Goal: Task Accomplishment & Management: Complete application form

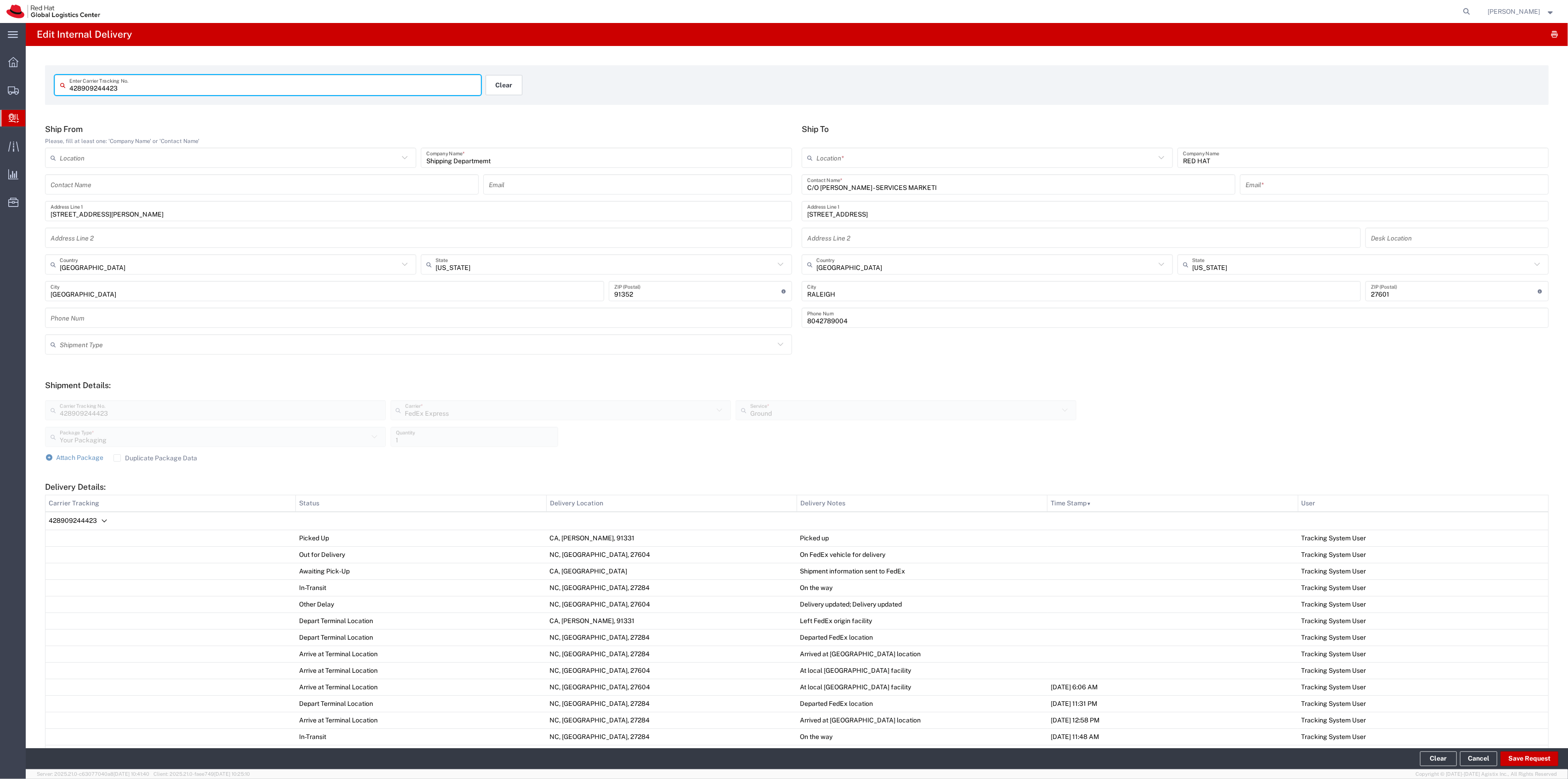
click at [504, 80] on button "Clear" at bounding box center [504, 85] width 37 height 20
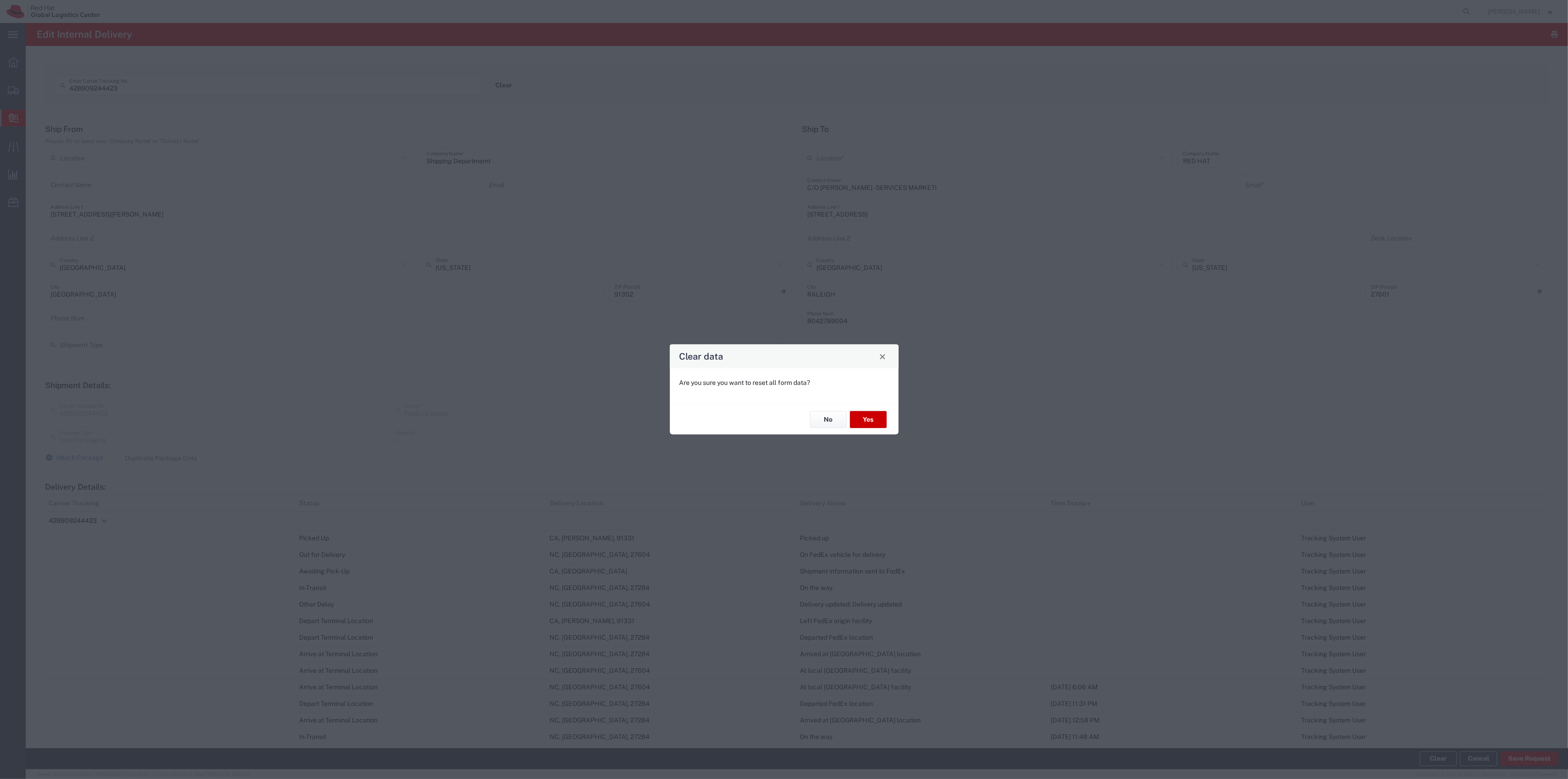
click at [878, 410] on div "No Yes" at bounding box center [784, 419] width 229 height 31
click at [878, 411] on button "Yes" at bounding box center [868, 420] width 37 height 17
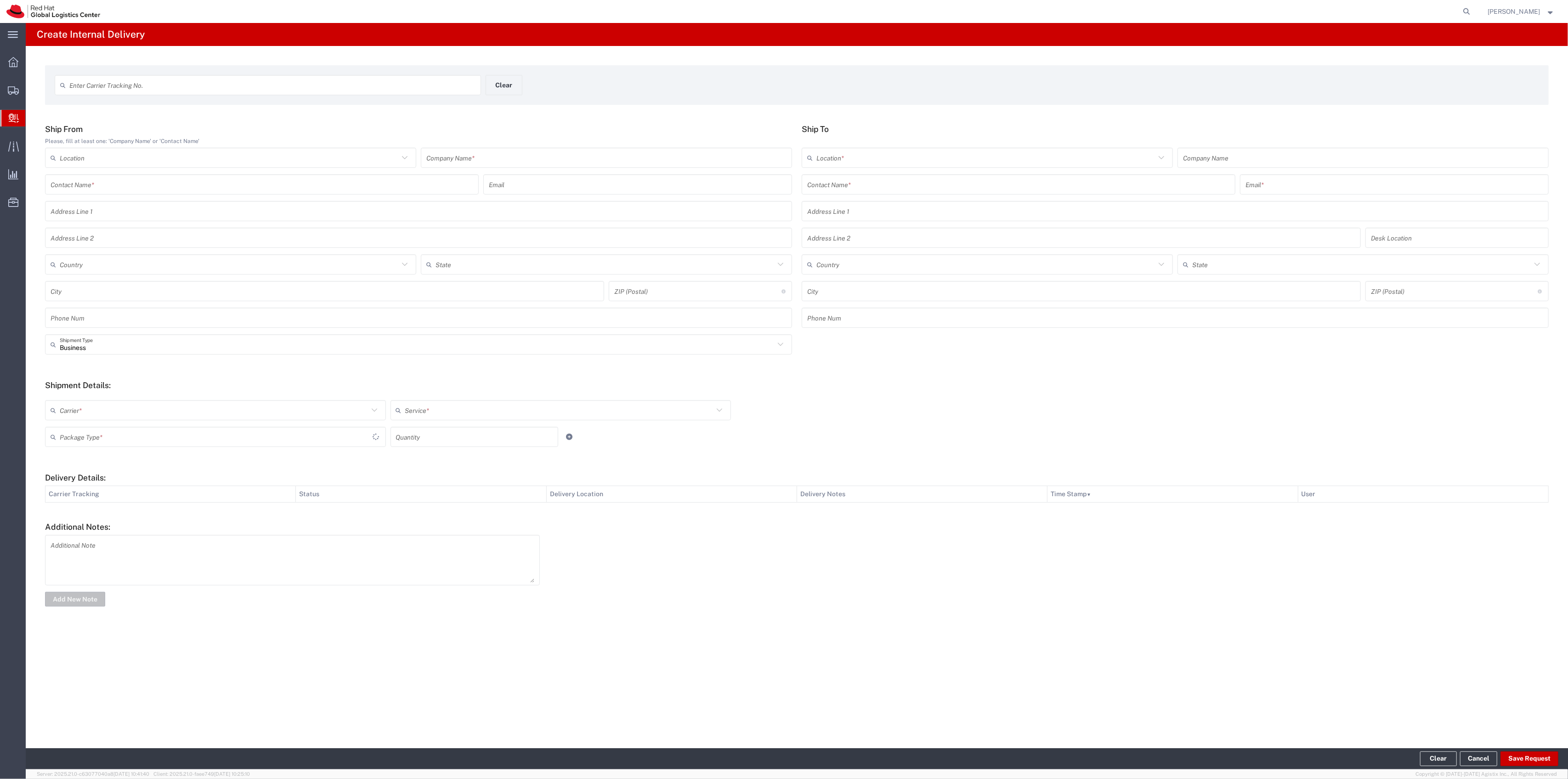
click at [878, 415] on div "Carrier * Amazon Logistics DHL FedEx Express FedEx Freight Interoffice Local Ca…" at bounding box center [561, 414] width 1036 height 27
click at [0, 0] on link "Shipment Manager" at bounding box center [0, 0] width 0 height 0
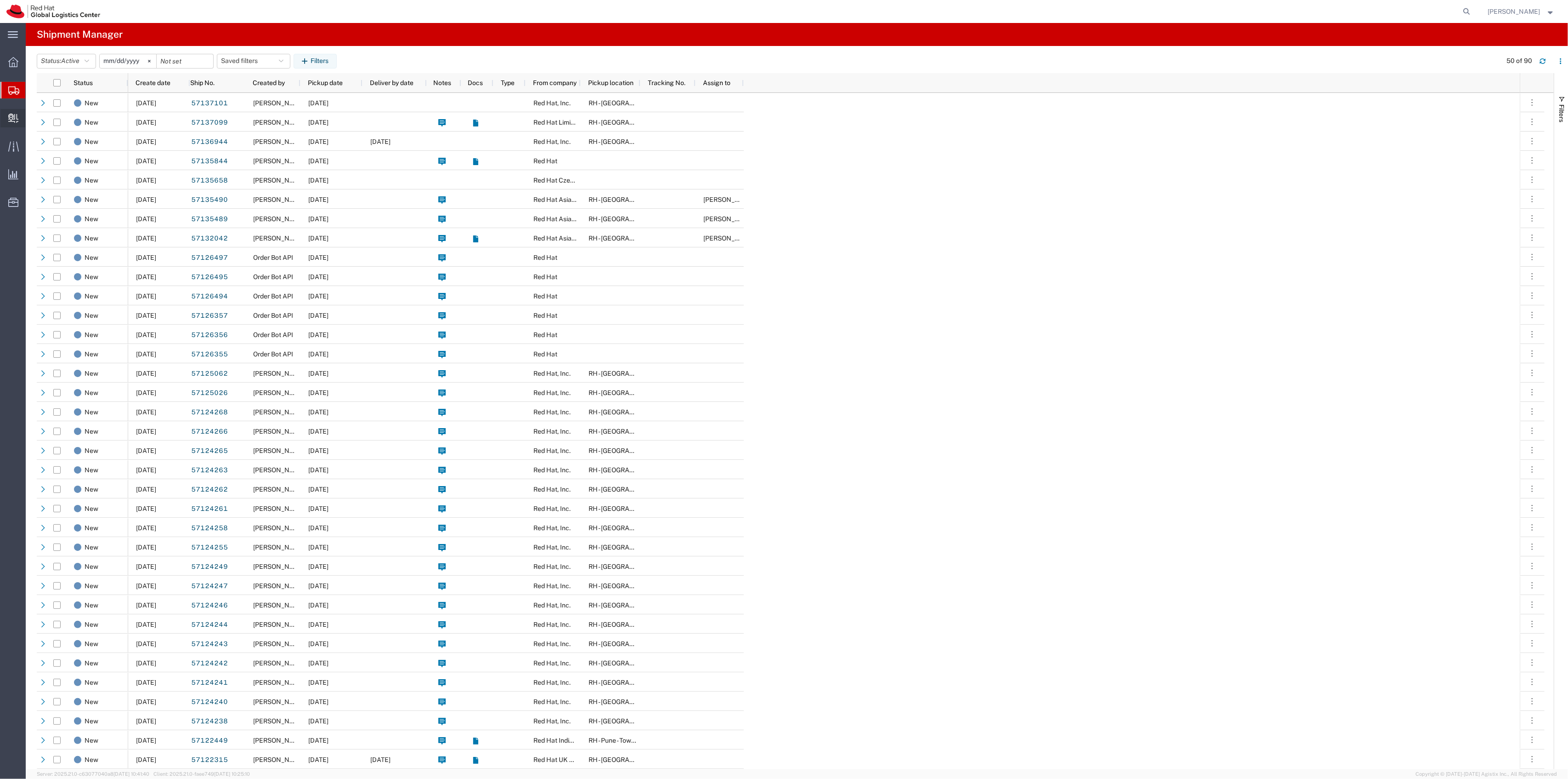
click at [0, 0] on span "Create Delivery" at bounding box center [0, 0] width 0 height 0
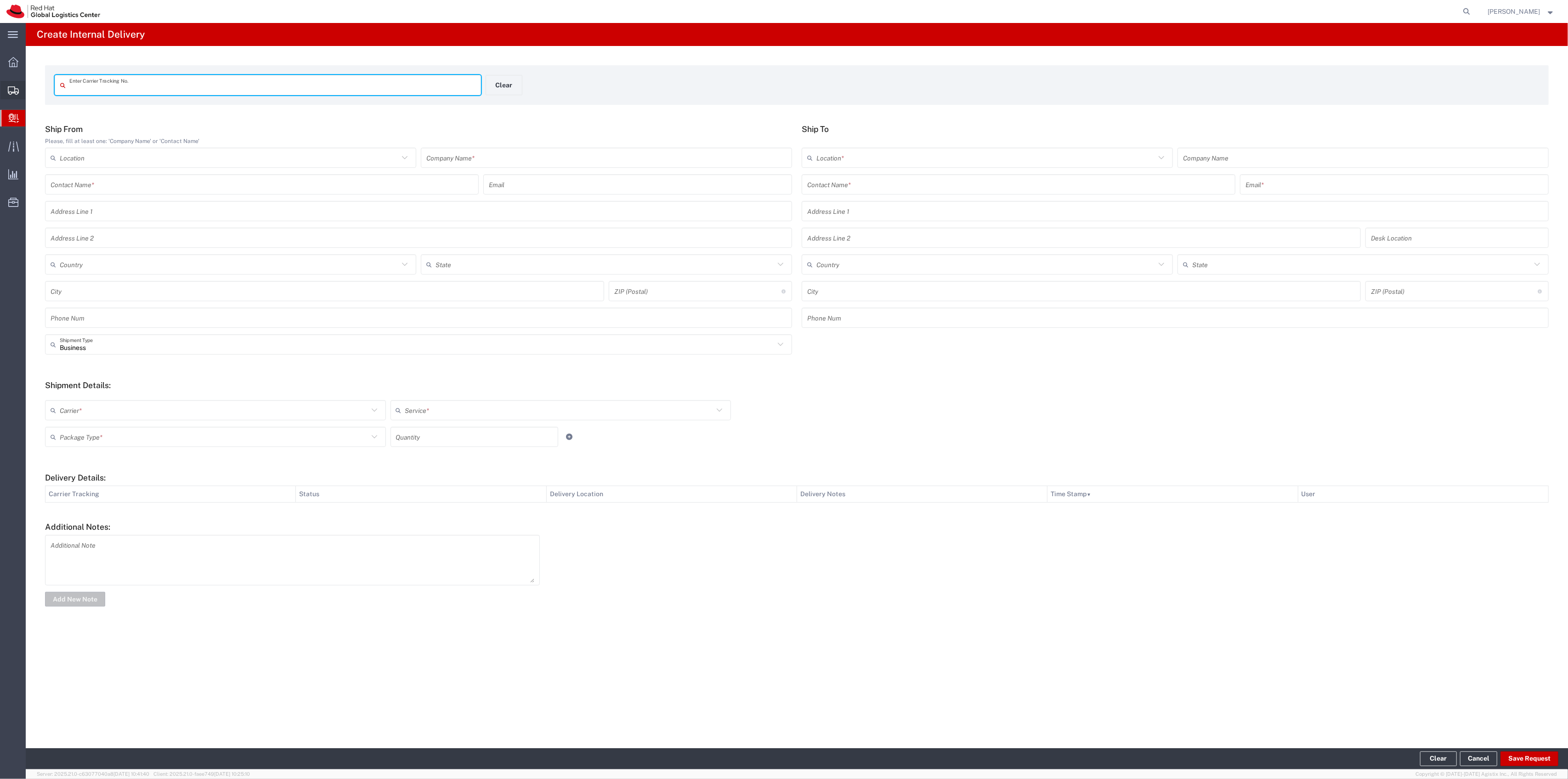
click at [0, 0] on span "Create Shipment" at bounding box center [0, 0] width 0 height 0
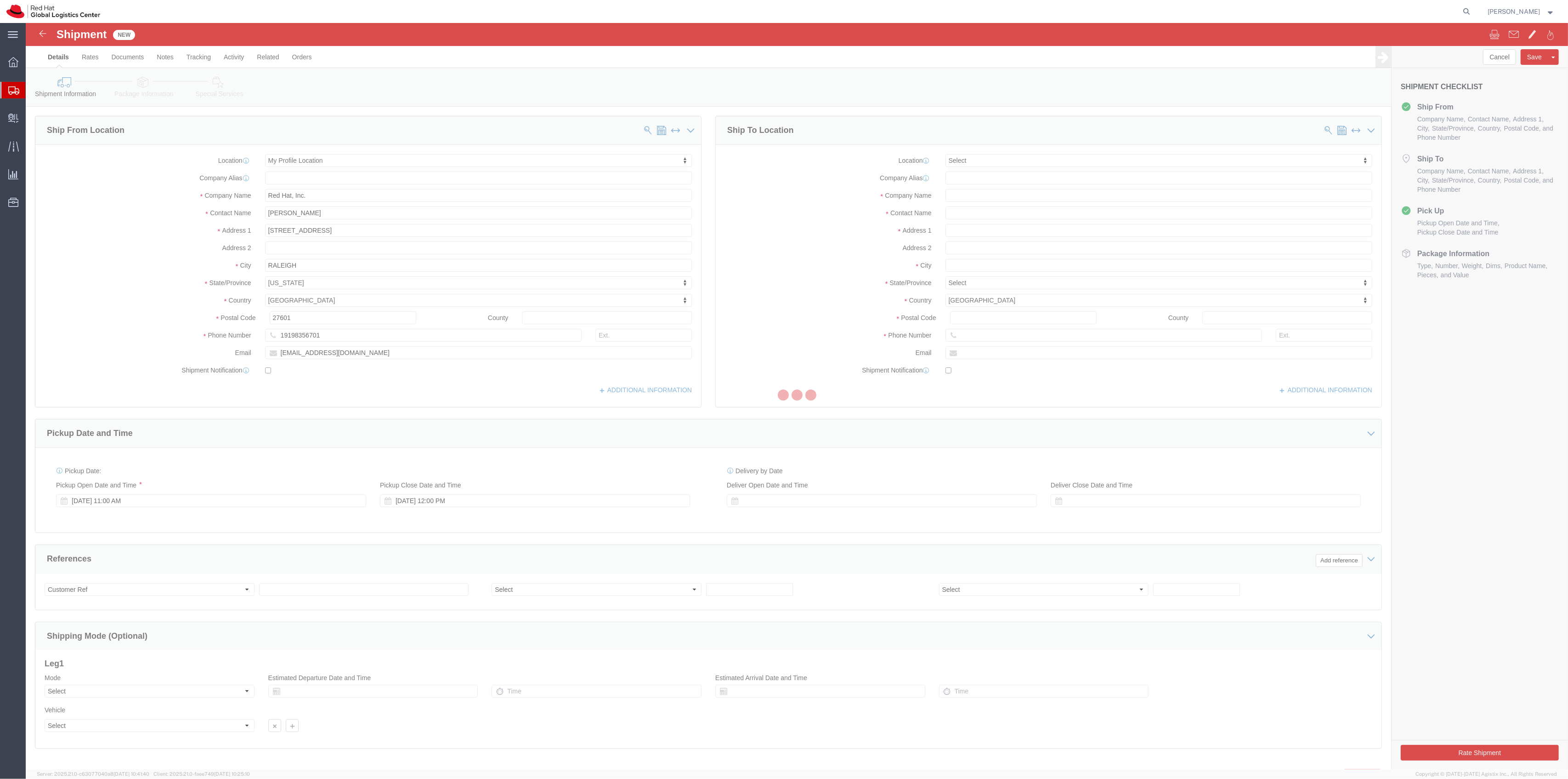
select select
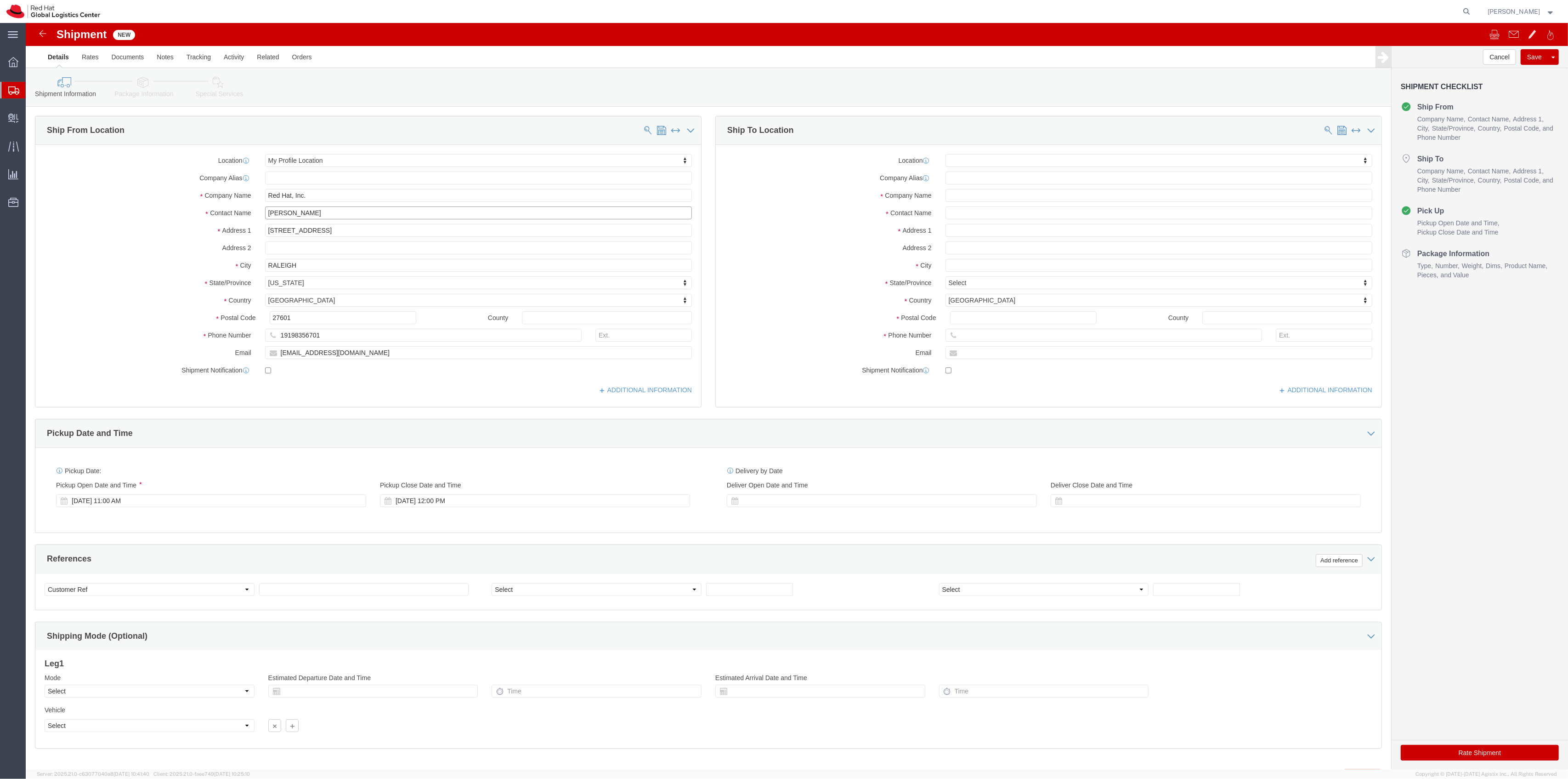
drag, startPoint x: 287, startPoint y: 189, endPoint x: 159, endPoint y: 191, distance: 128.0
click div "Contact Name [PERSON_NAME]"
type input "WARHW Swag/Volunteer"
click input "text"
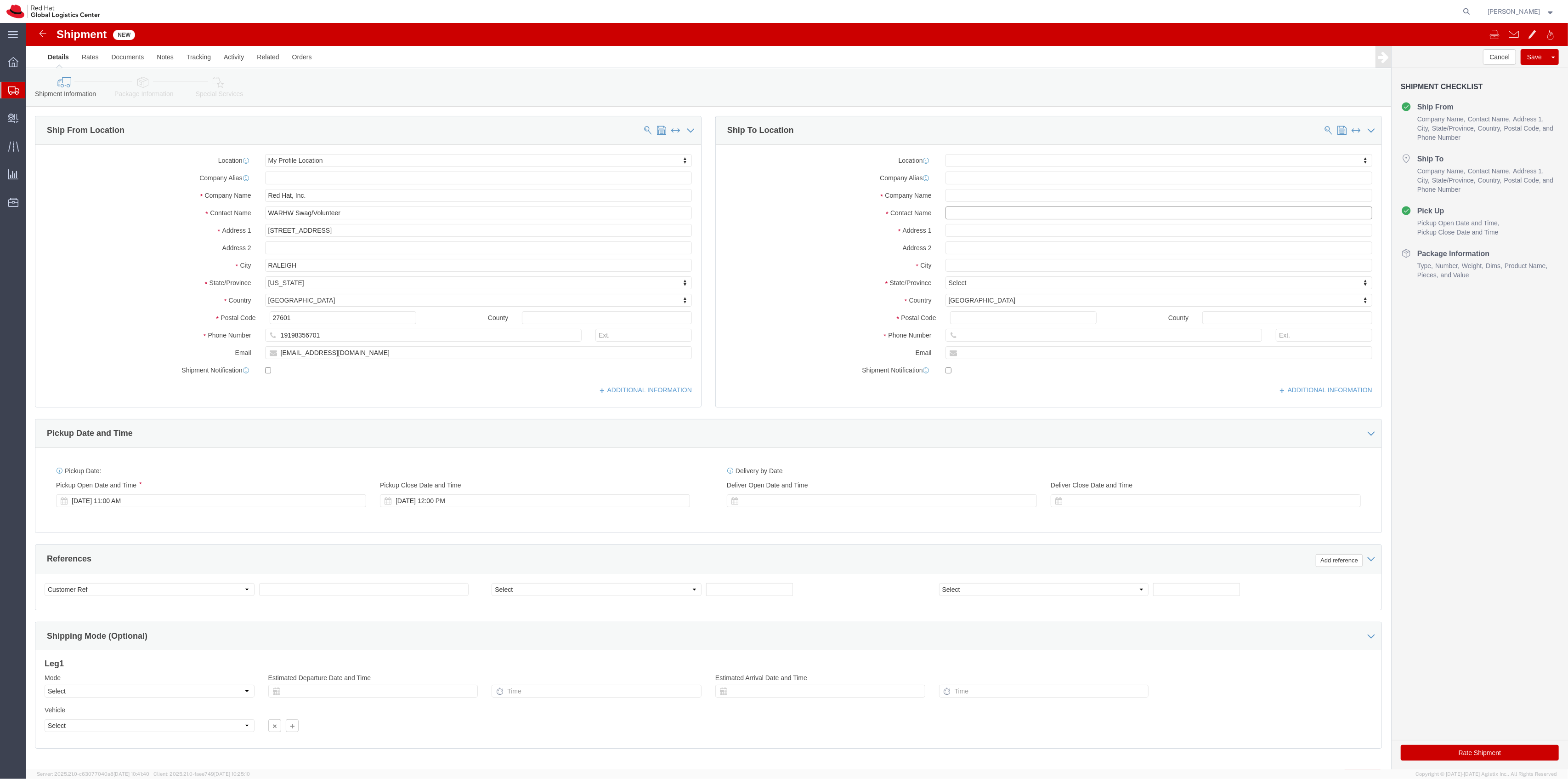
paste input "[PERSON_NAME]"
type input "[PERSON_NAME]"
click input "text"
paste input "[PERSON_NAME]"
type input "[PERSON_NAME]"
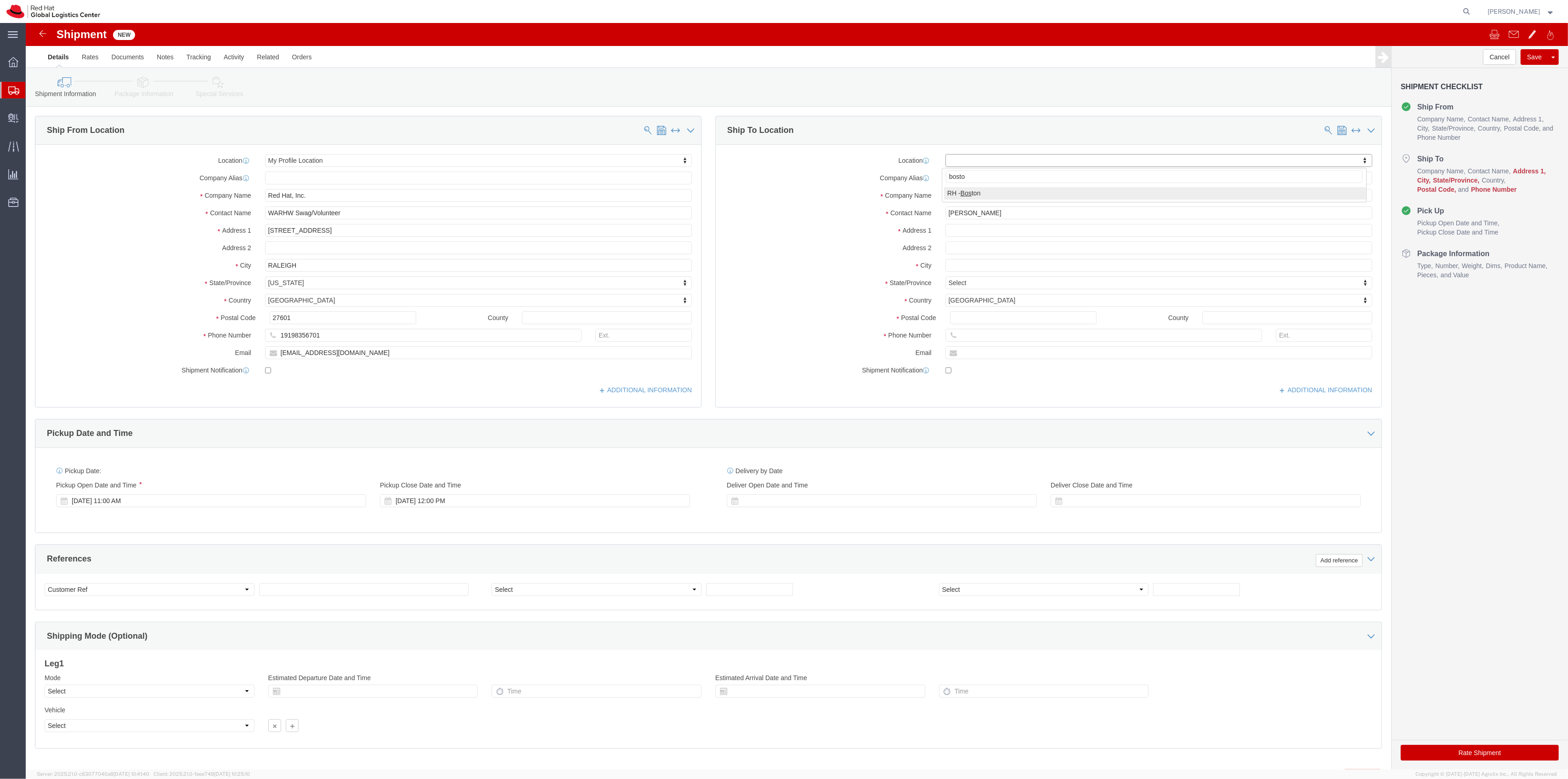
type input "[GEOGRAPHIC_DATA]"
select select "37929"
type input "[GEOGRAPHIC_DATA]"
type input "Red Hat Inc."
type input "[STREET_ADDRESS]"
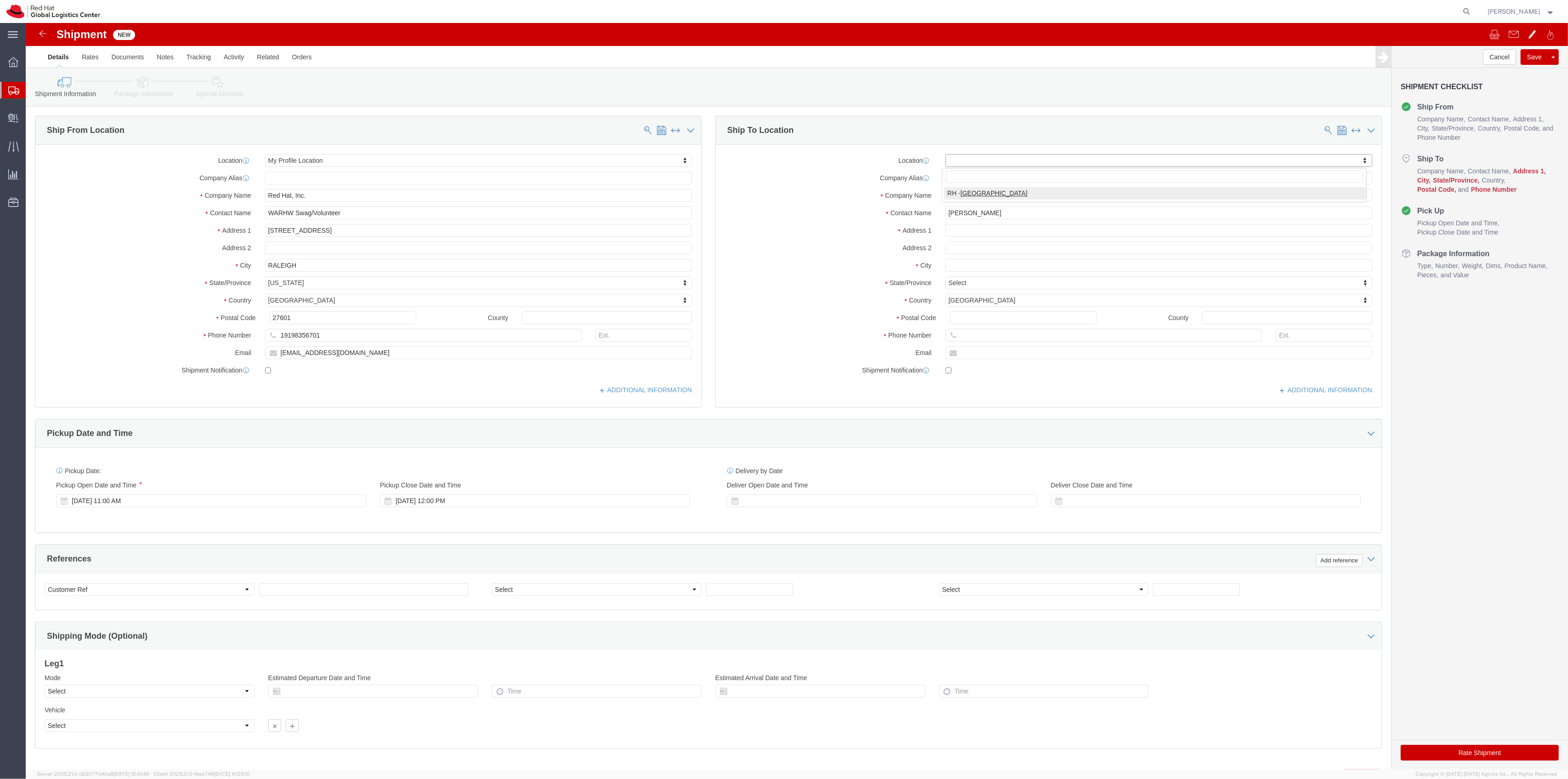
type input "4th Floor"
type input "[GEOGRAPHIC_DATA]"
type input "02210"
type input "[PHONE_NUMBER]"
select select "MA"
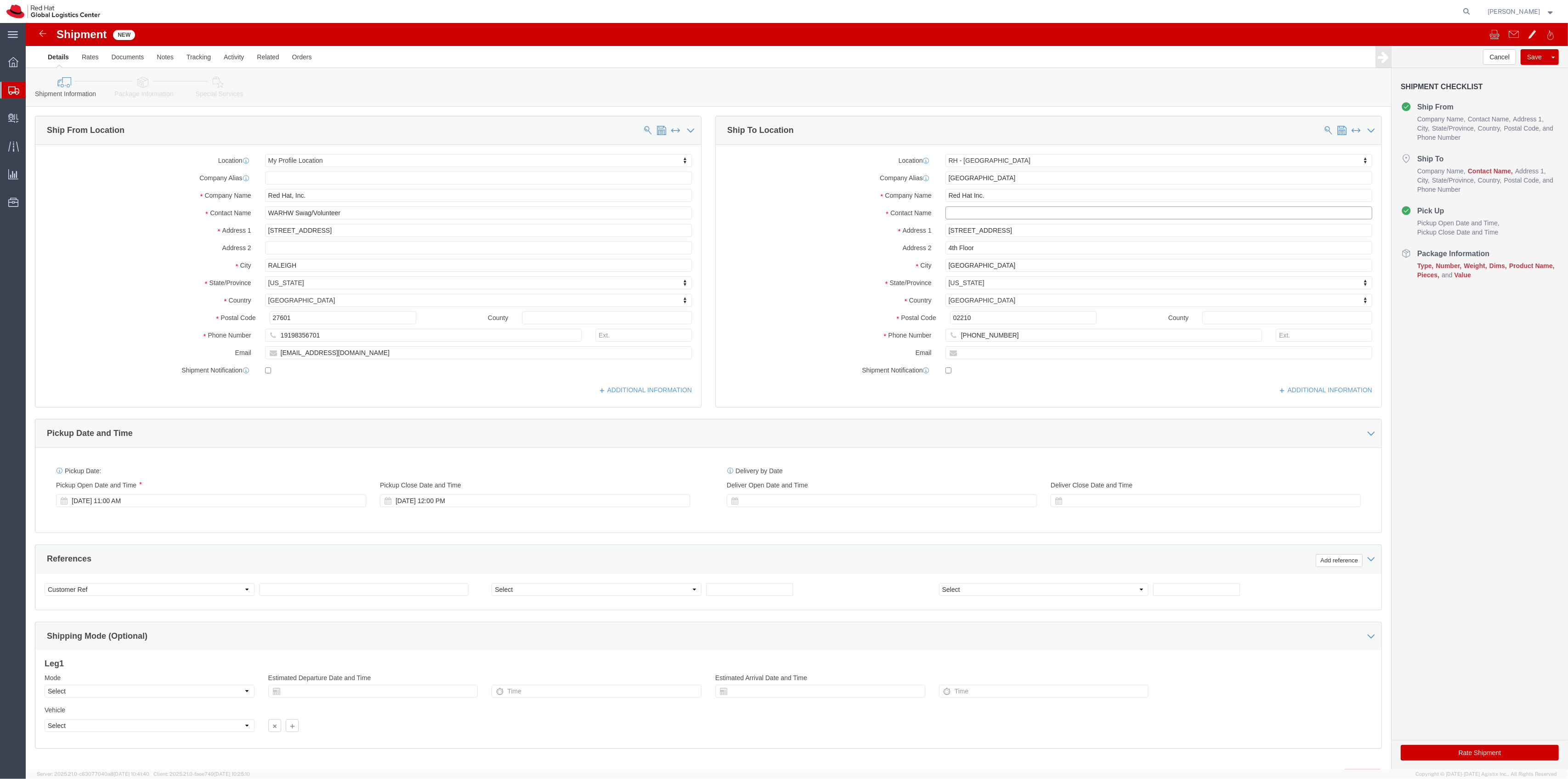
click input "text"
paste input "[PERSON_NAME]"
type input "[PERSON_NAME]"
click p "- Red Hat Inc. - ([PERSON_NAME]) [STREET_ADDRESS]"
type input "[EMAIL_ADDRESS][DOMAIN_NAME]"
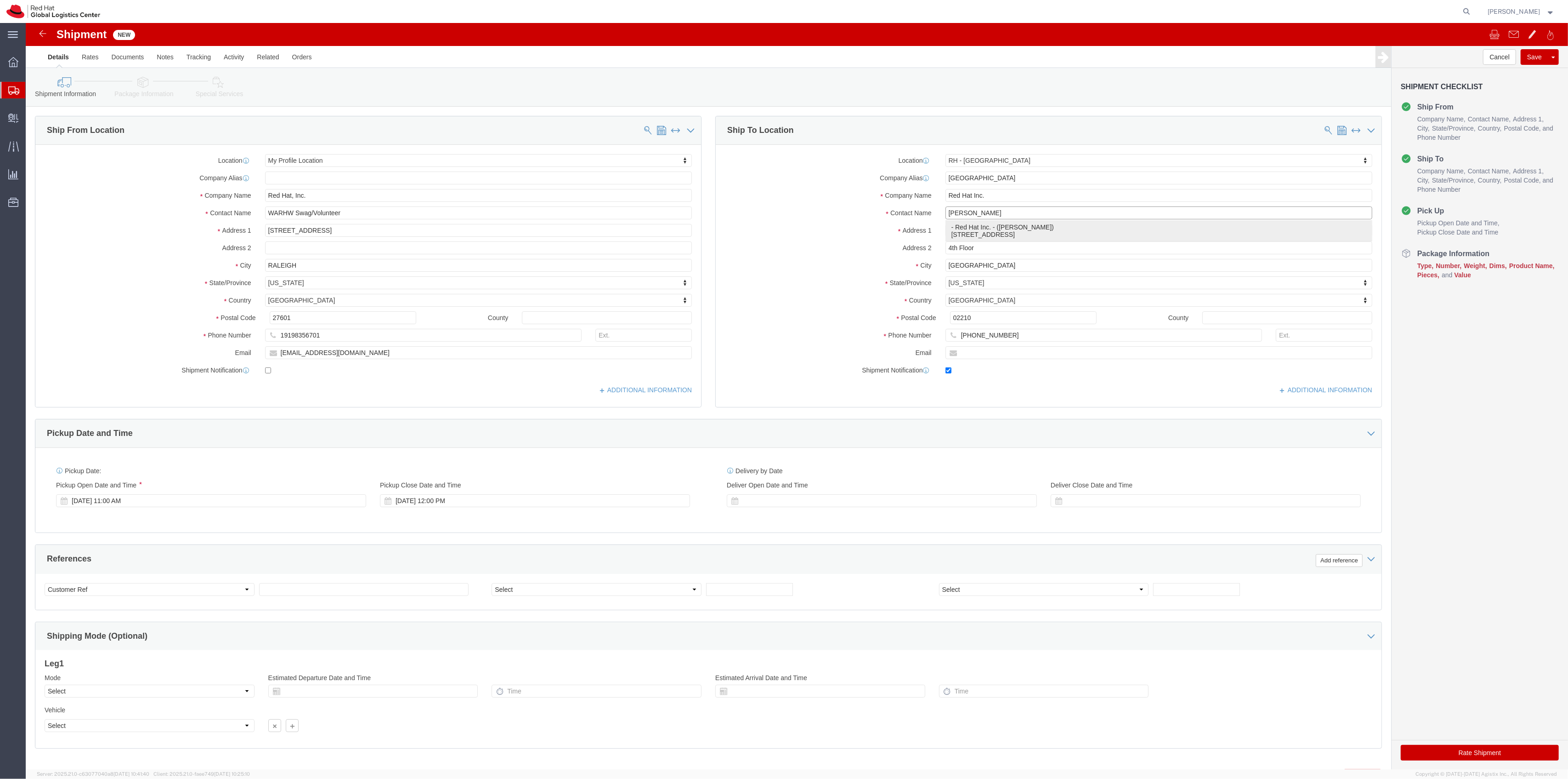
checkbox input "true"
type input "[PERSON_NAME]"
select select "MA"
type input "[PERSON_NAME]"
click input "text"
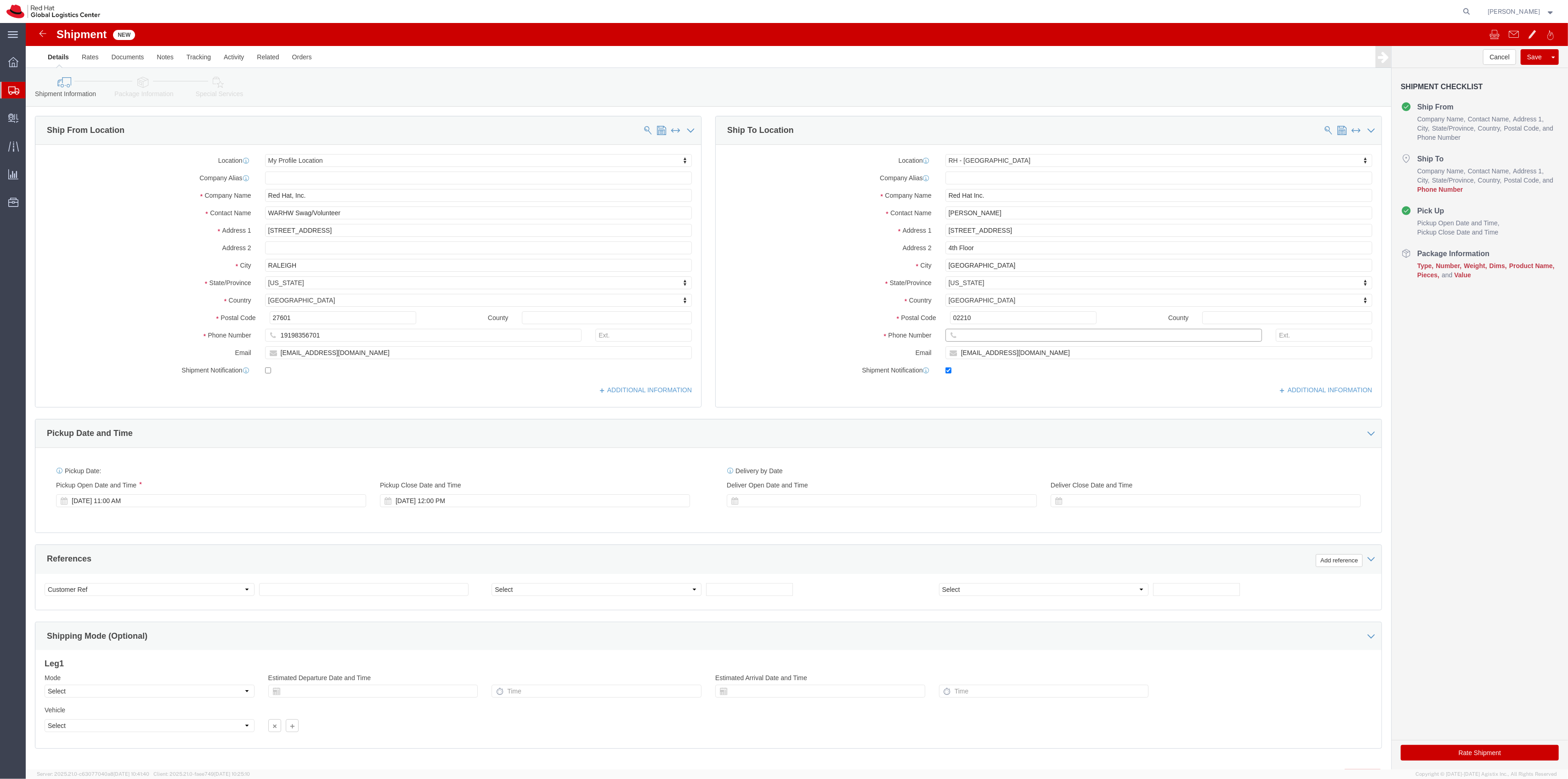
paste input "[PHONE_NUMBER]"
type input "[PHONE_NUMBER]"
click link "Package Information"
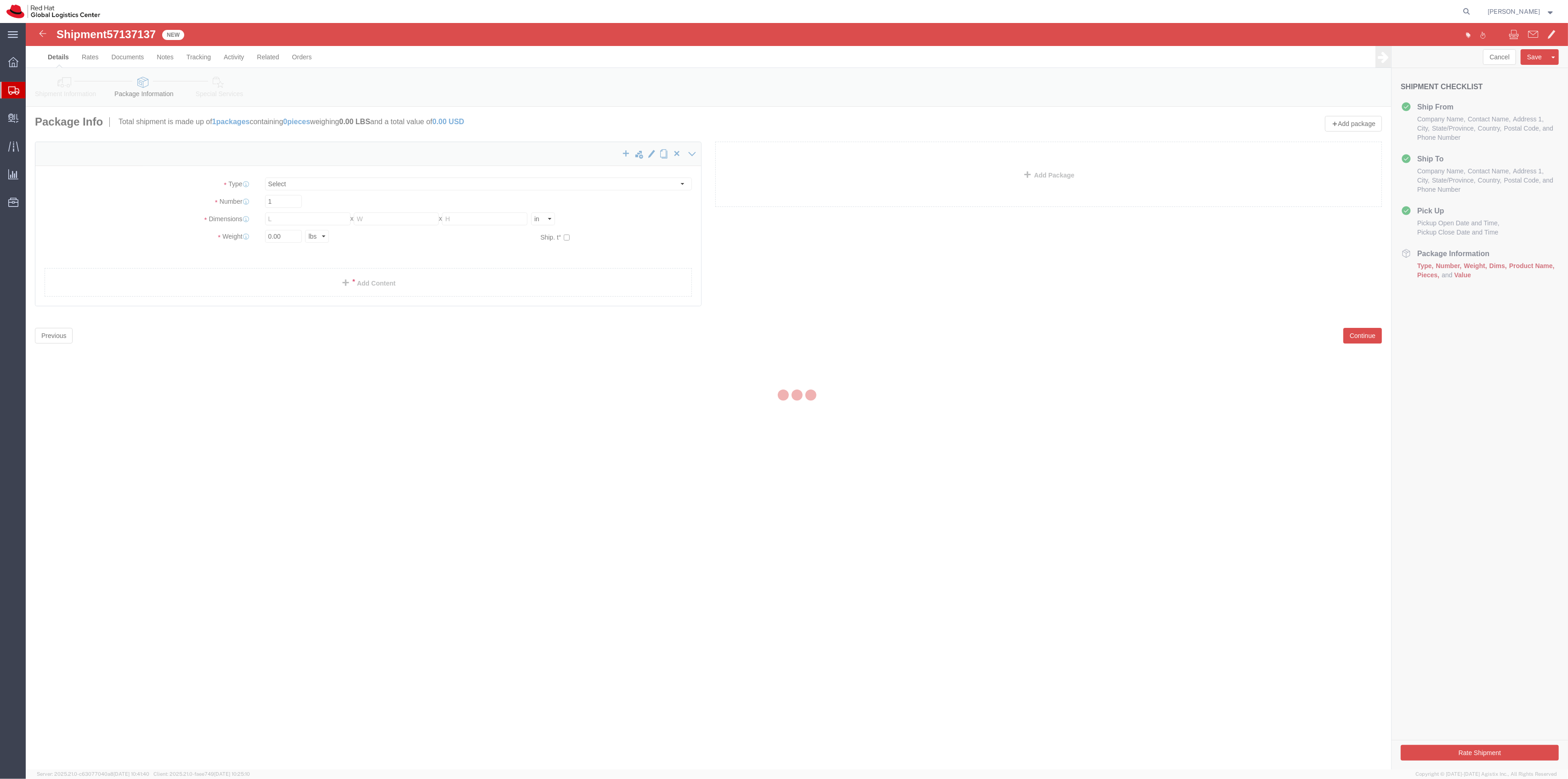
select select
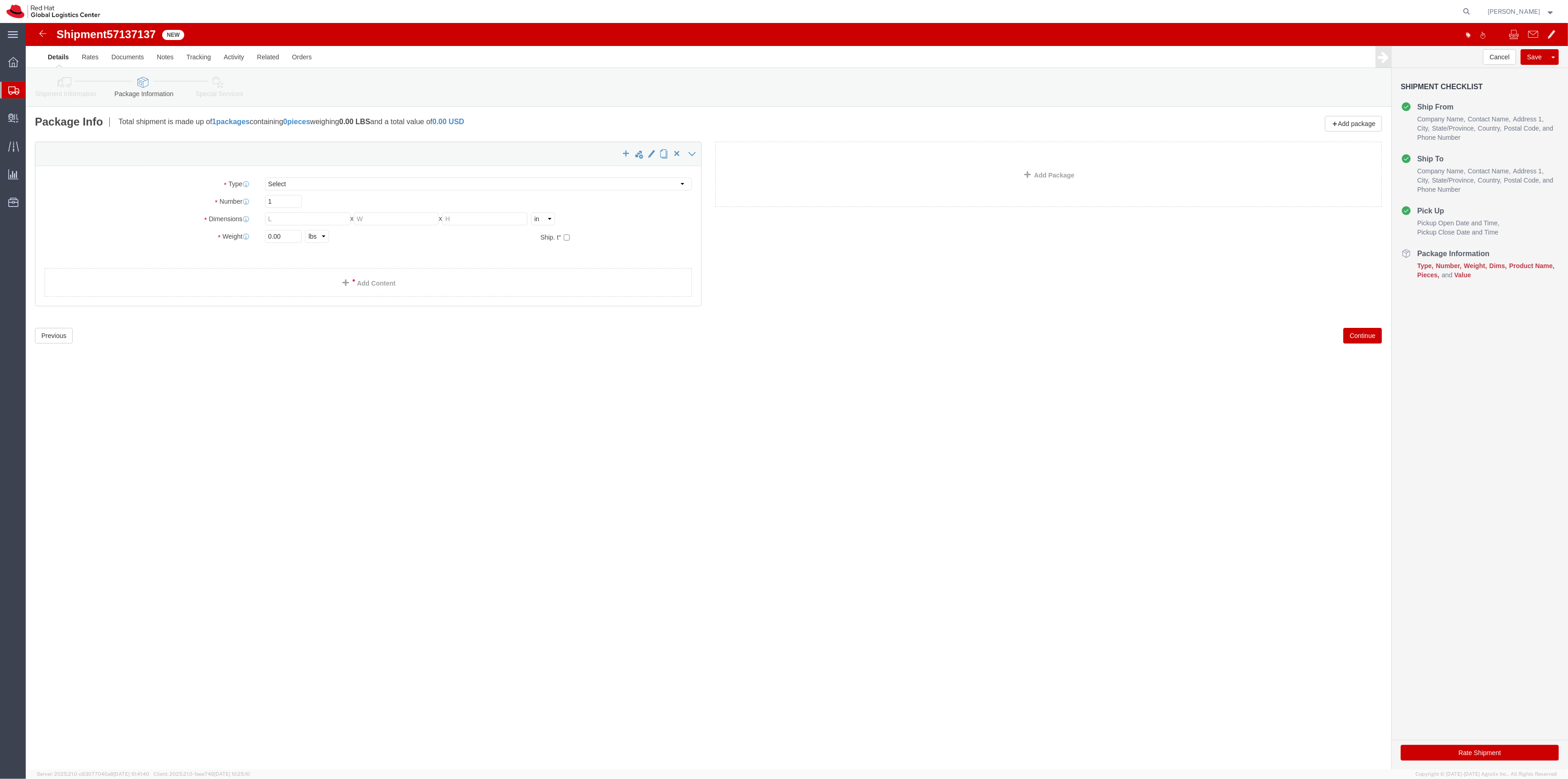
click link "Shipment Information"
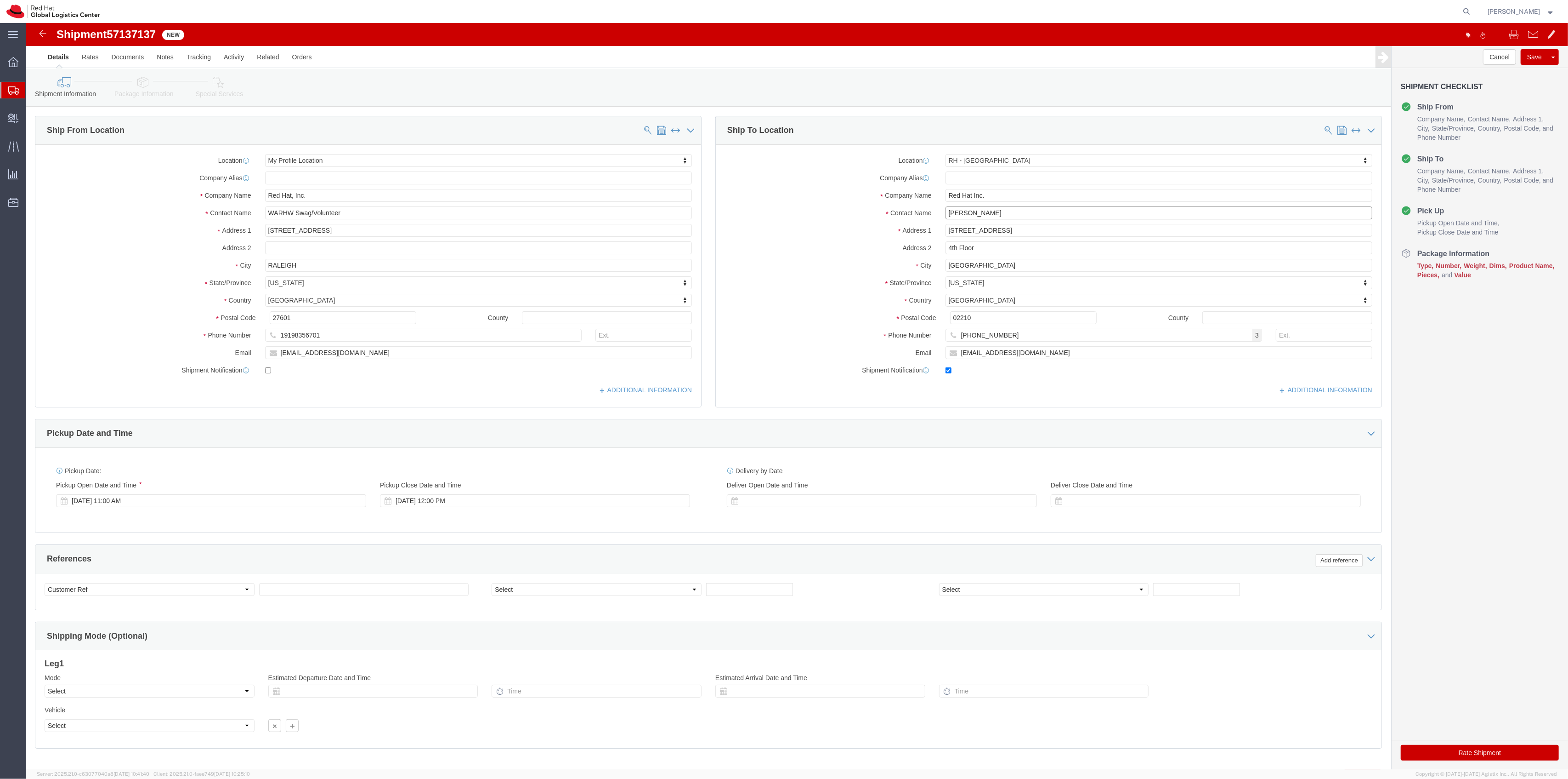
click input "[PERSON_NAME]"
type input "[PERSON_NAME] - WARHW/Volunteer"
click icon
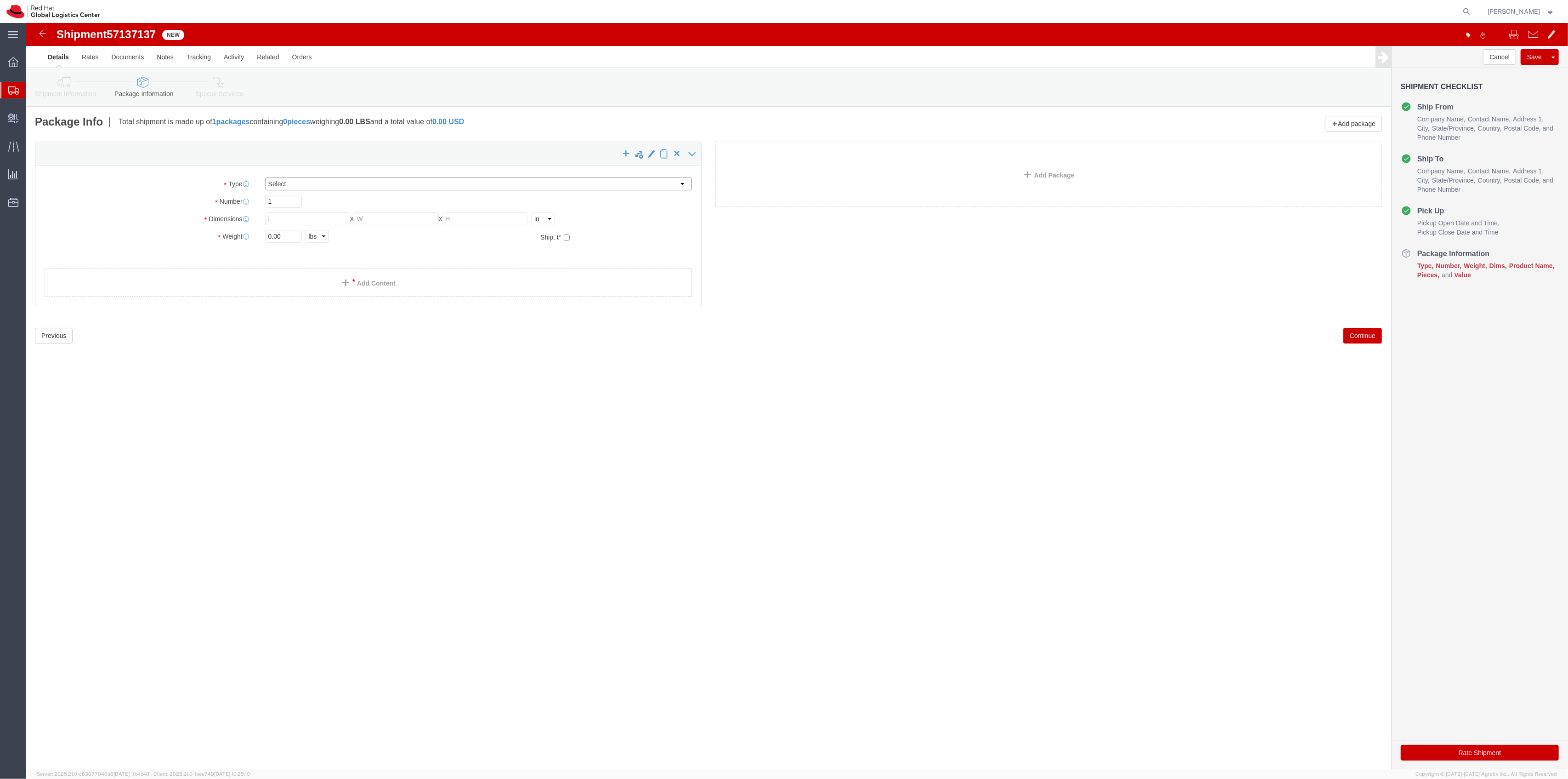
drag, startPoint x: 318, startPoint y: 158, endPoint x: 318, endPoint y: 164, distance: 6.0
click select "Select Case(s) Crate(s) Envelope Large Box Medium Box PAK Skid(s) Small Box Sma…"
select select "YRPK"
click select "Select Case(s) Crate(s) Envelope Large Box Medium Box PAK Skid(s) Small Box Sma…"
click input "text"
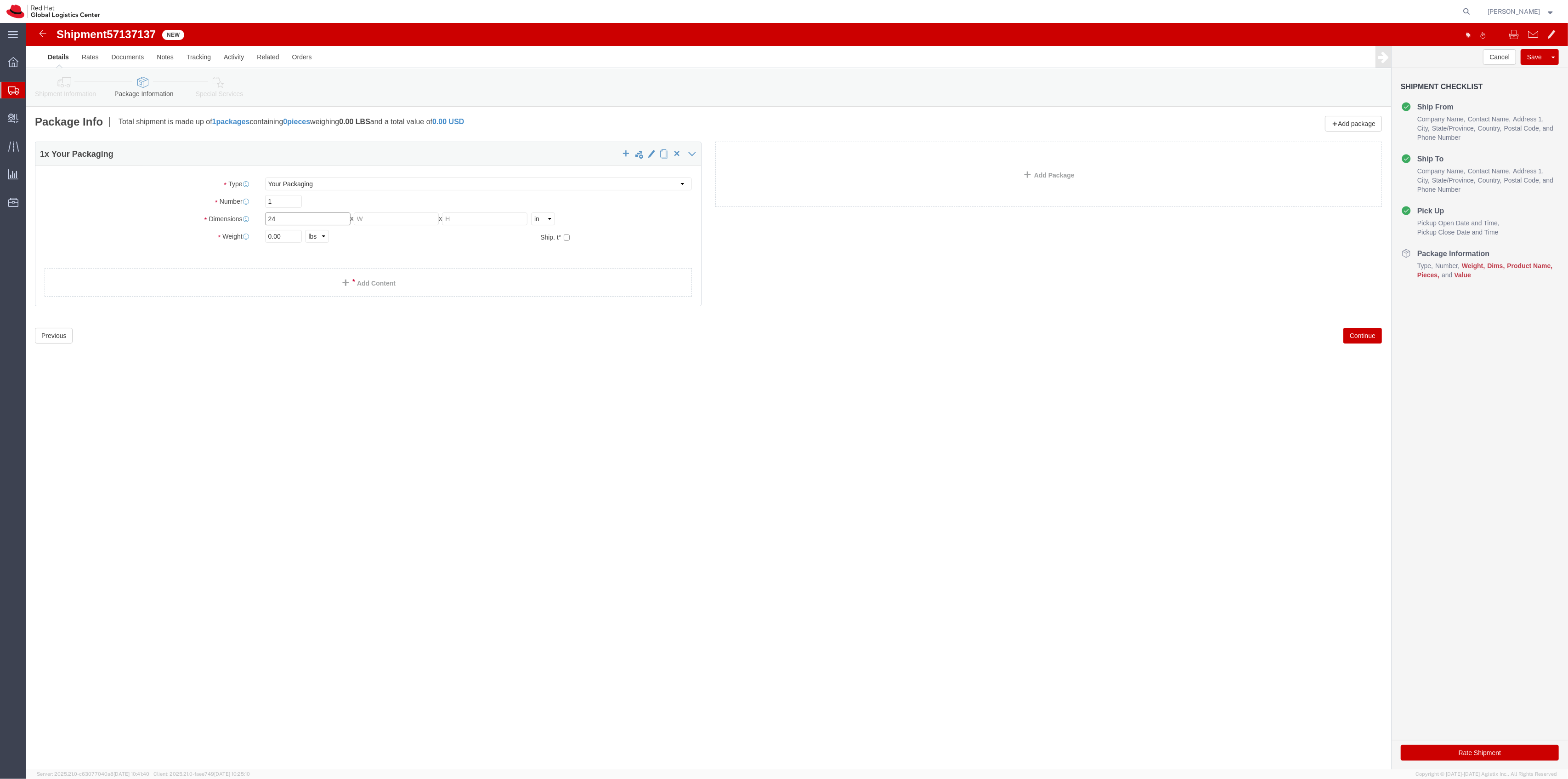
type input "24"
type input "18"
click link "Add Content"
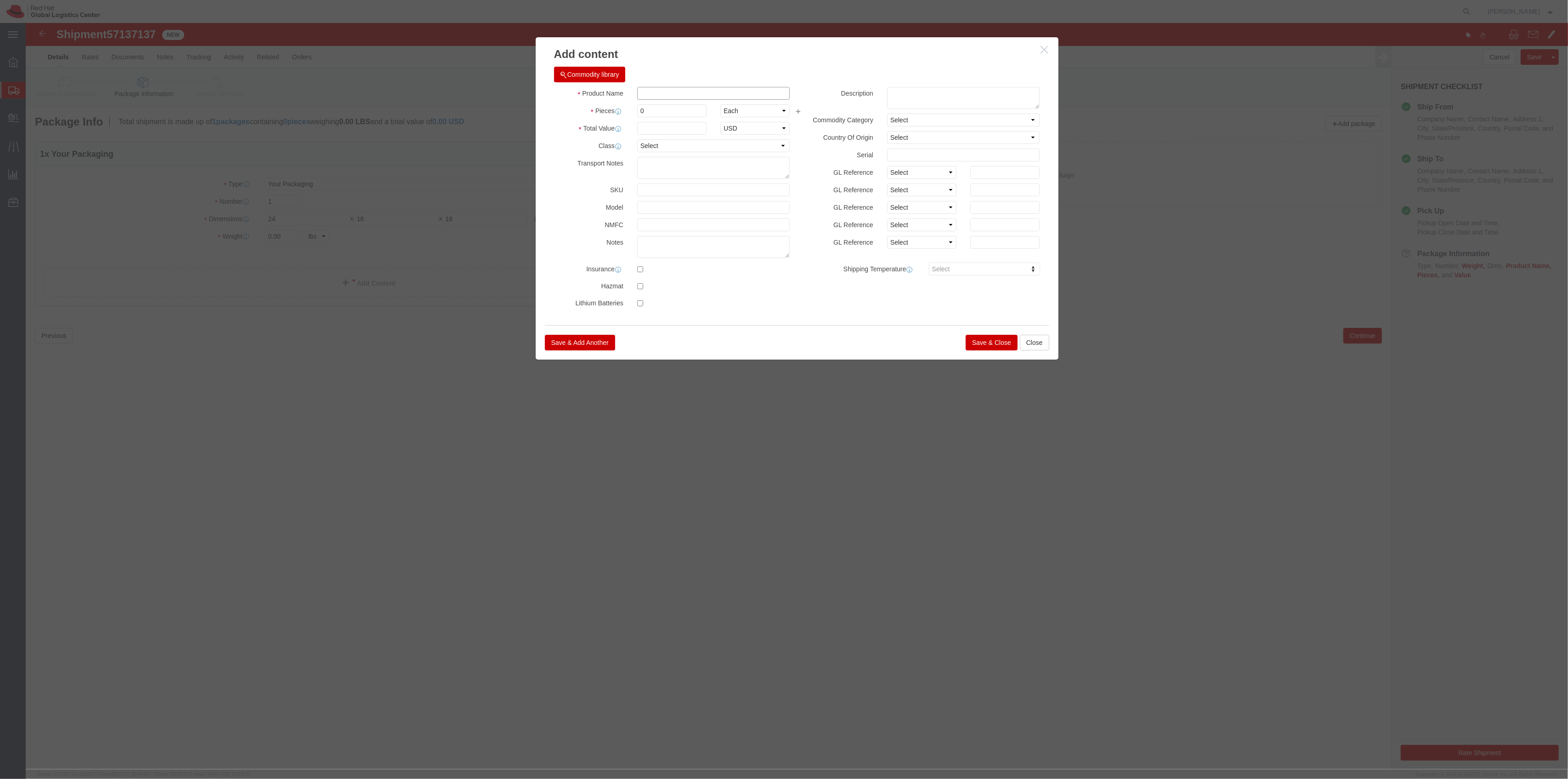
click input "text"
type input "S"
type input "CSR Shirts"
type input "30"
click input "text"
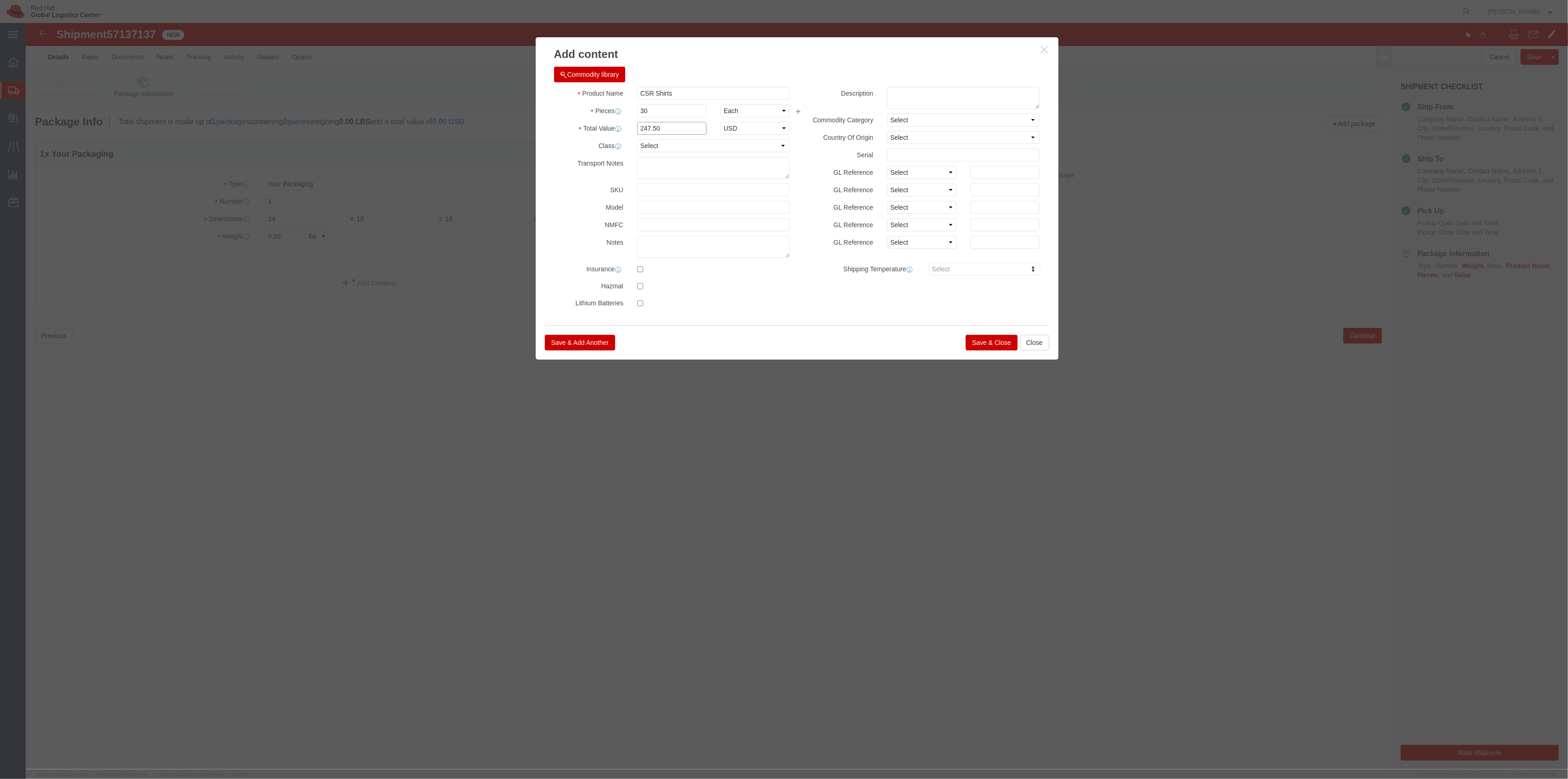
type input "247.50"
click div "Save & Add Another Save & Close Close"
click button "Save & Close"
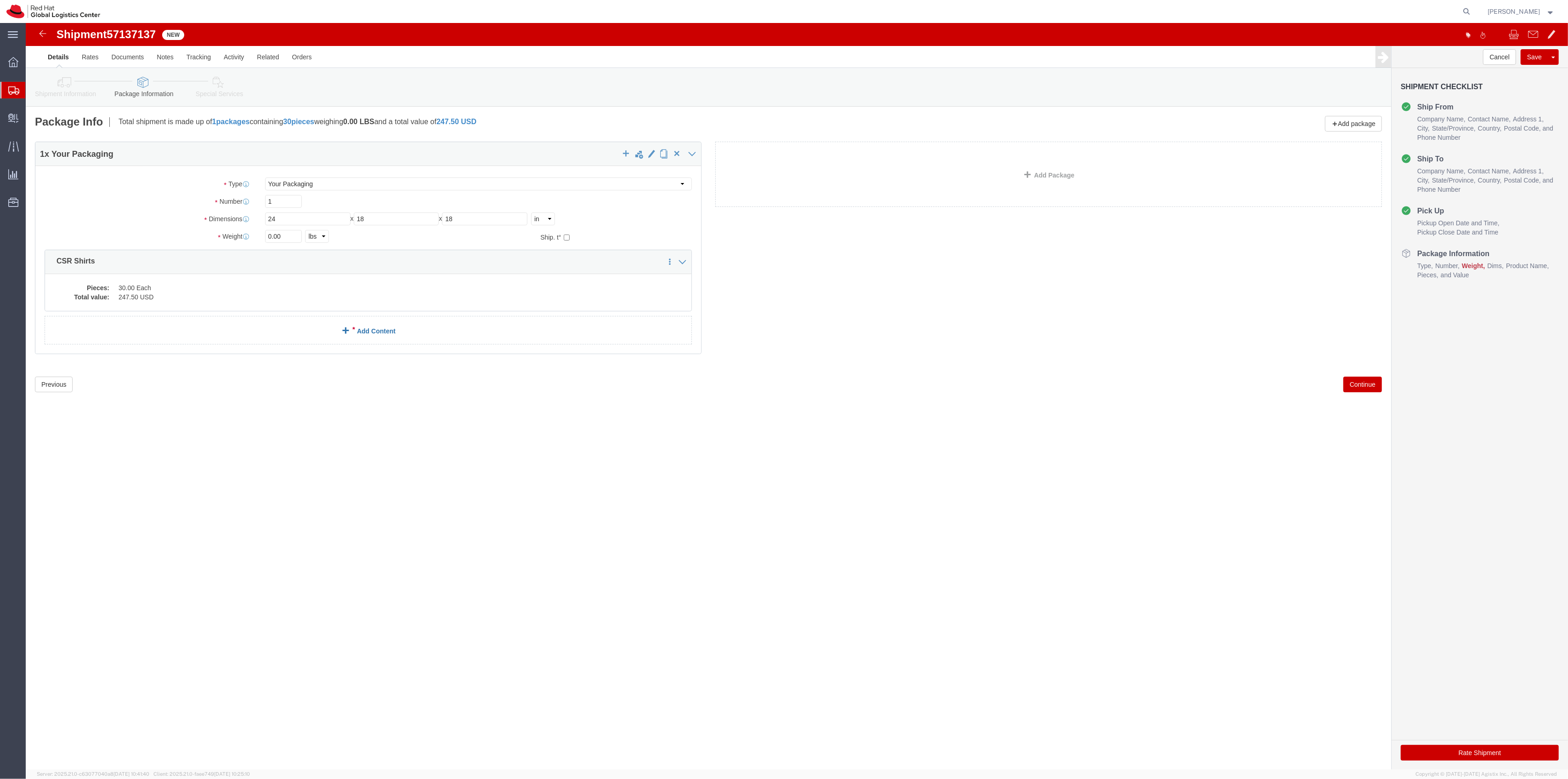
click span
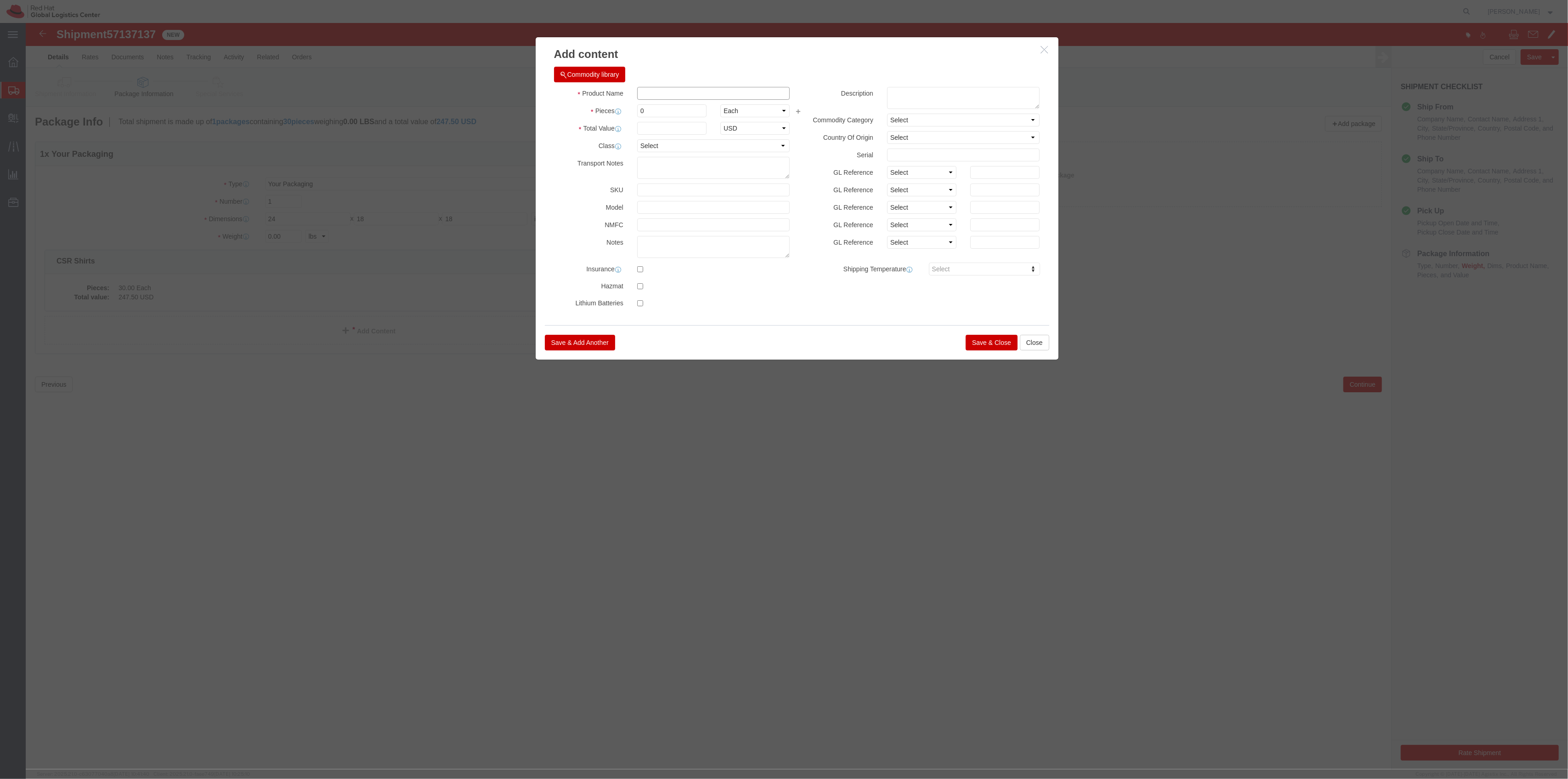
click input "text"
type input "Anthem Shirts"
drag, startPoint x: 625, startPoint y: 85, endPoint x: 584, endPoint y: 82, distance: 41.1
click div "Pieces 0 Select Bag Barrels 100Board Feet Bottle Box Blister Pack Carats Can Ca…"
type input "50"
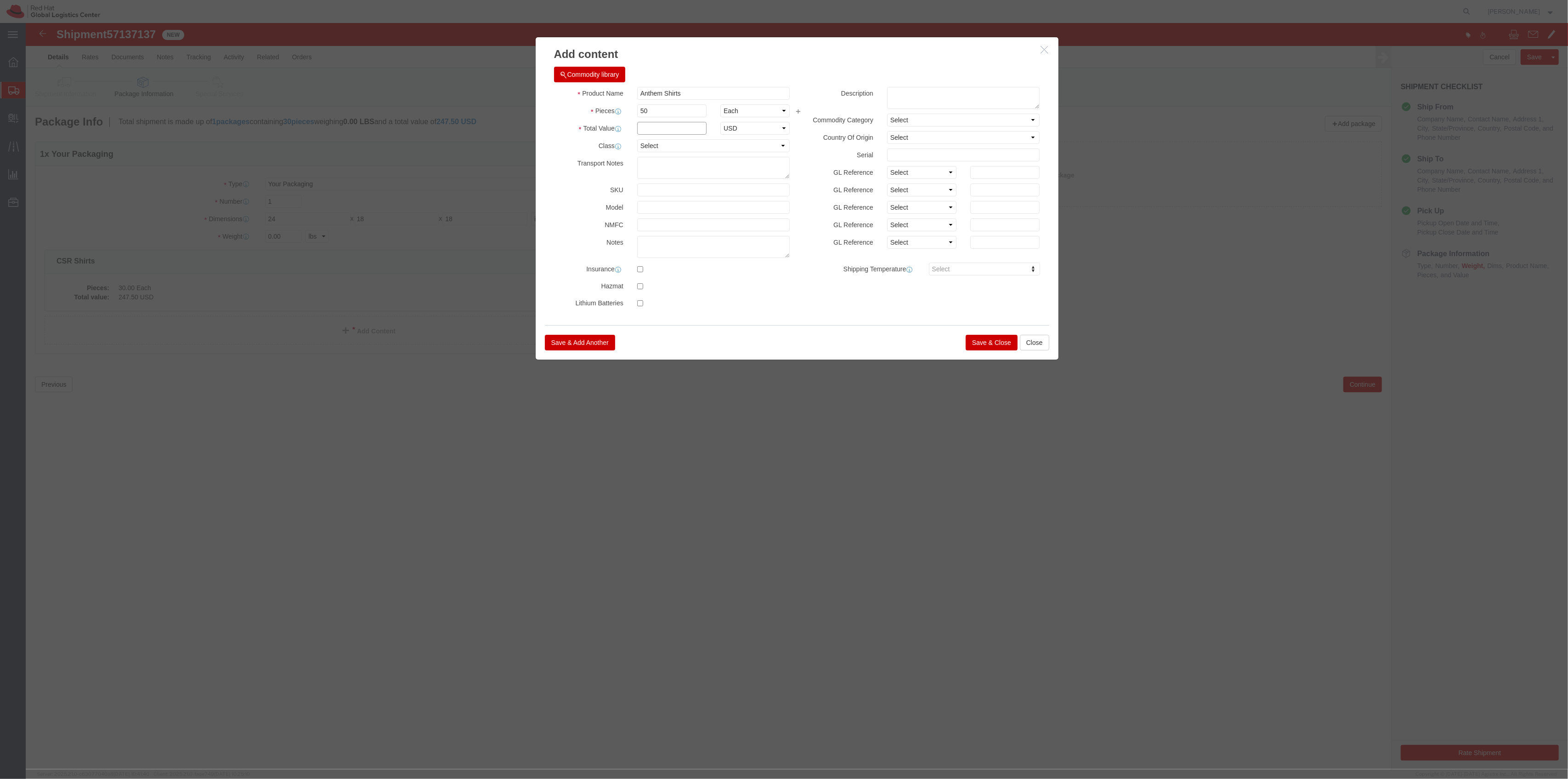
click input "text"
type input "1"
click button "Save & Close"
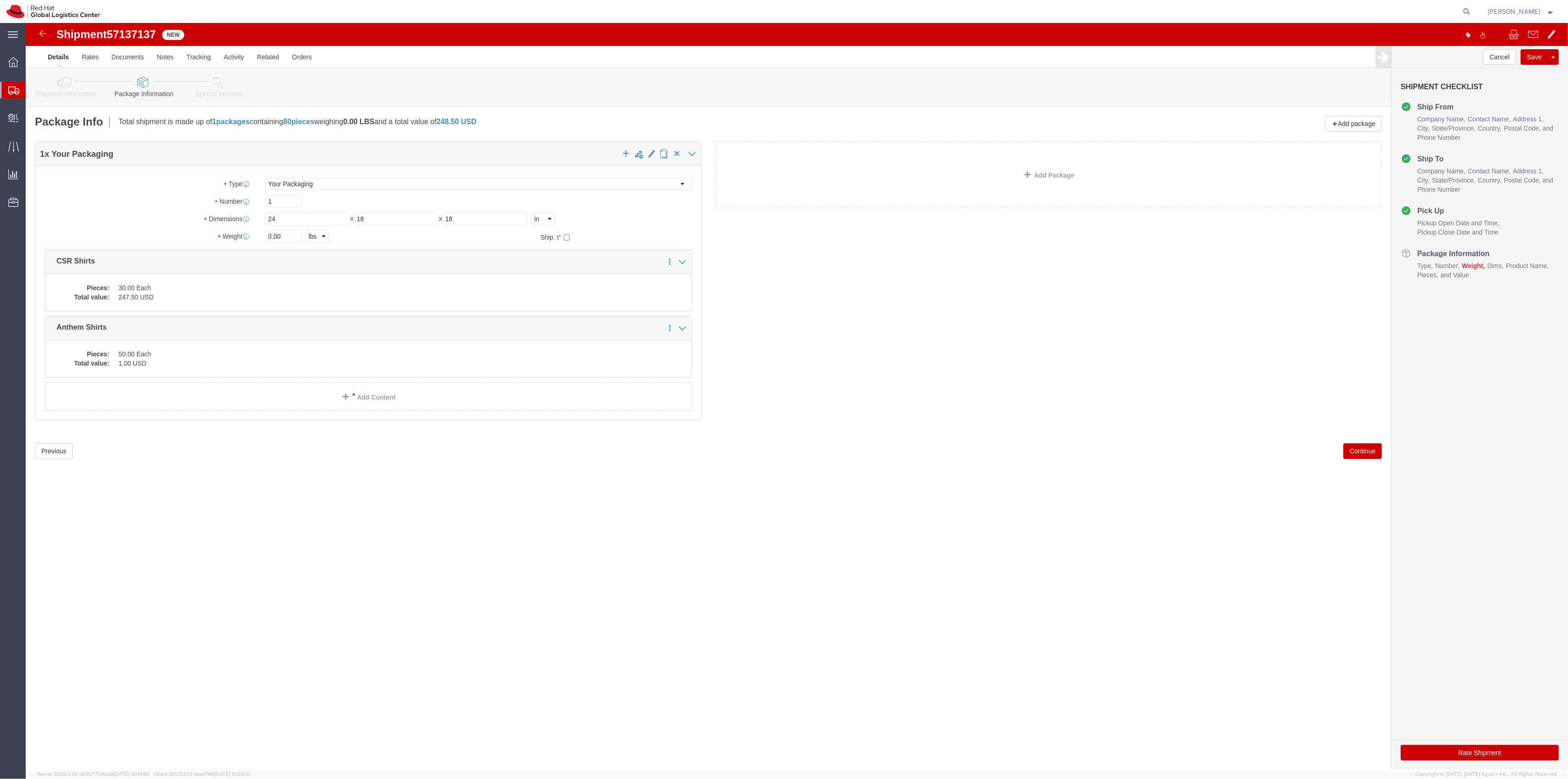
click span
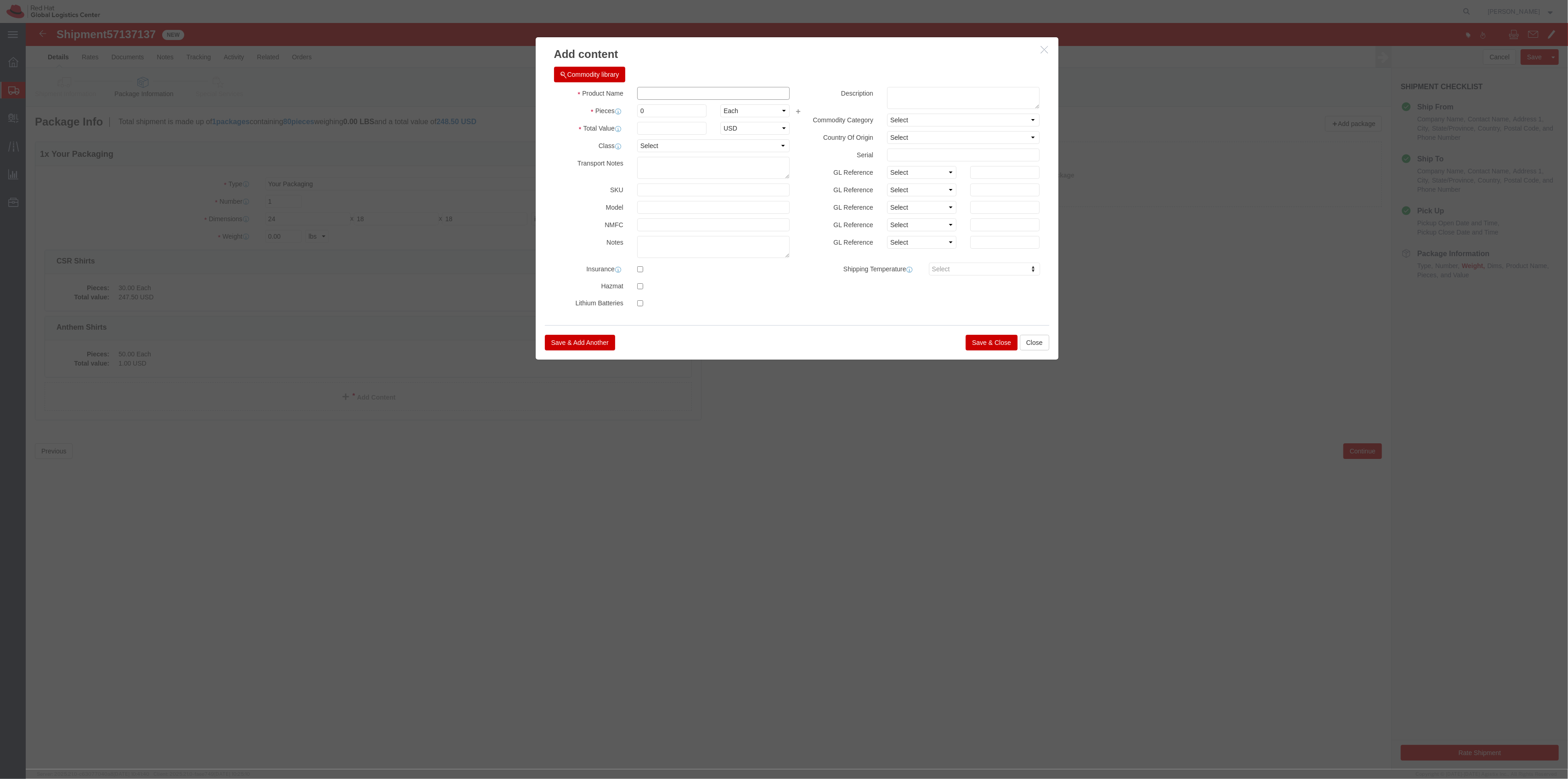
click input "text"
type input "Stickers"
drag, startPoint x: 638, startPoint y: 89, endPoint x: 594, endPoint y: 90, distance: 44.0
click div "Pieces 0 Select Bag Barrels 100Board Feet Bottle Box Blister Pack Carats Can Ca…"
type input "150"
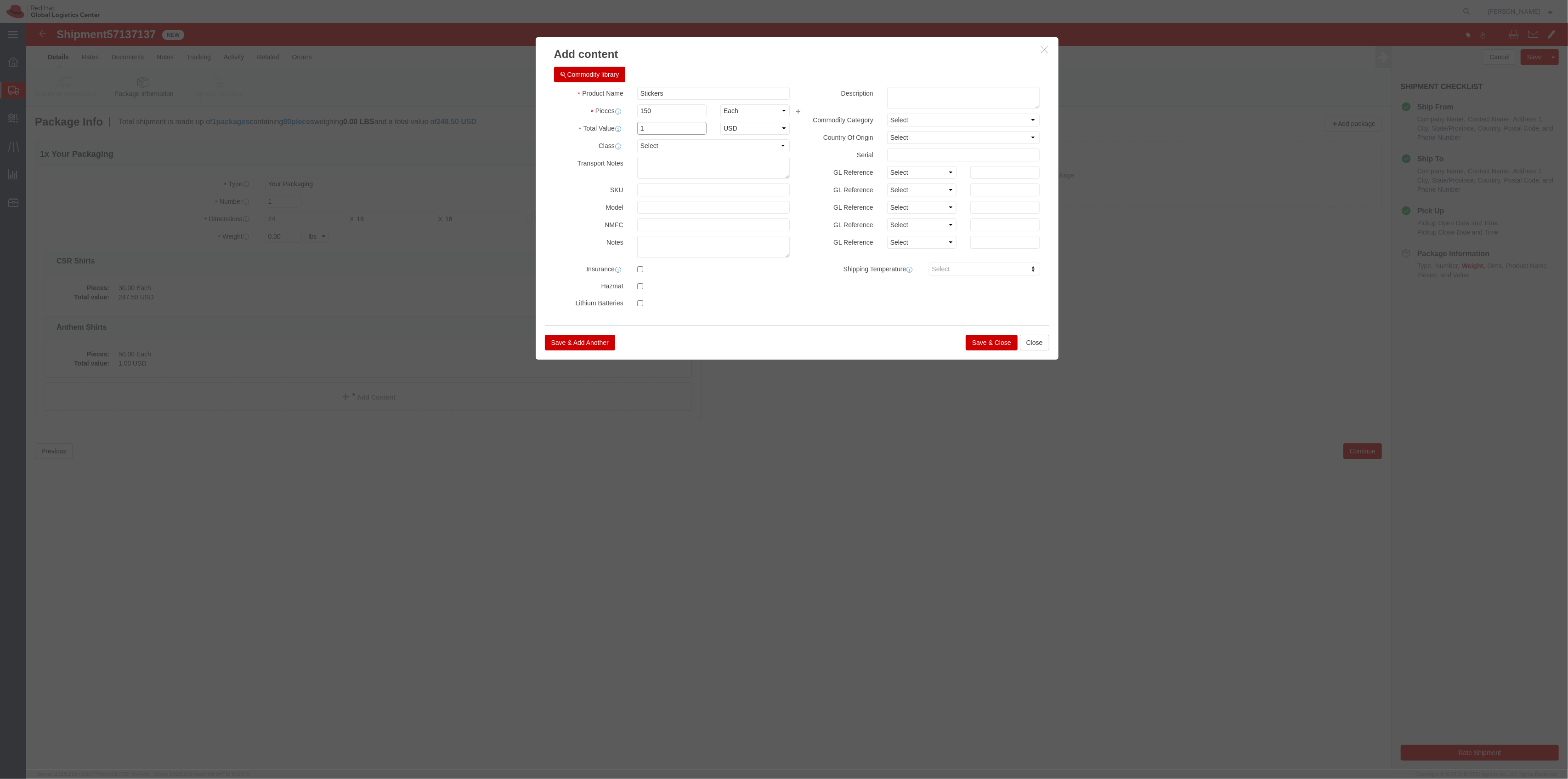
click input "1"
type input "1"
click button "Save & Close"
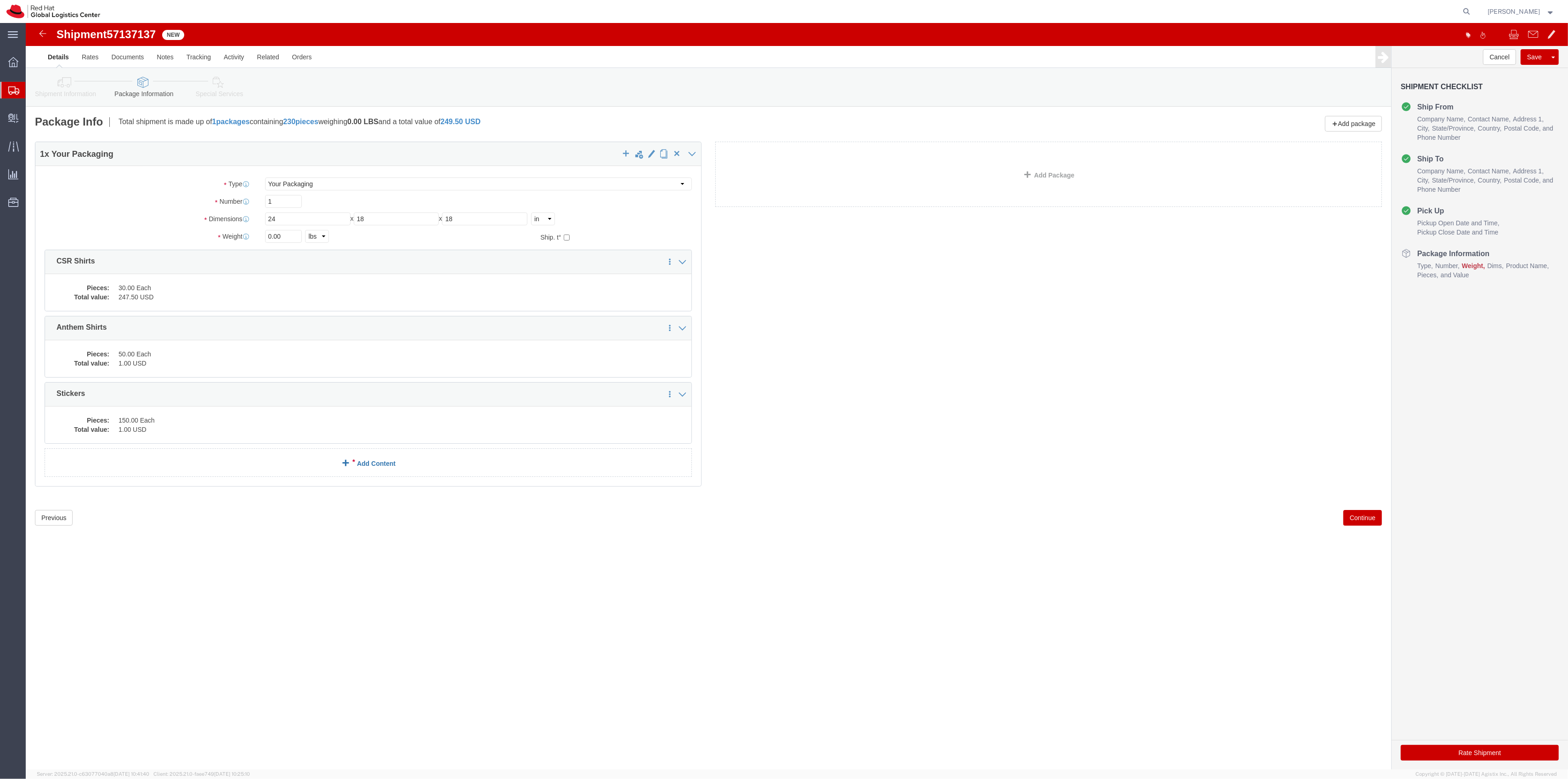
click link "Add Content"
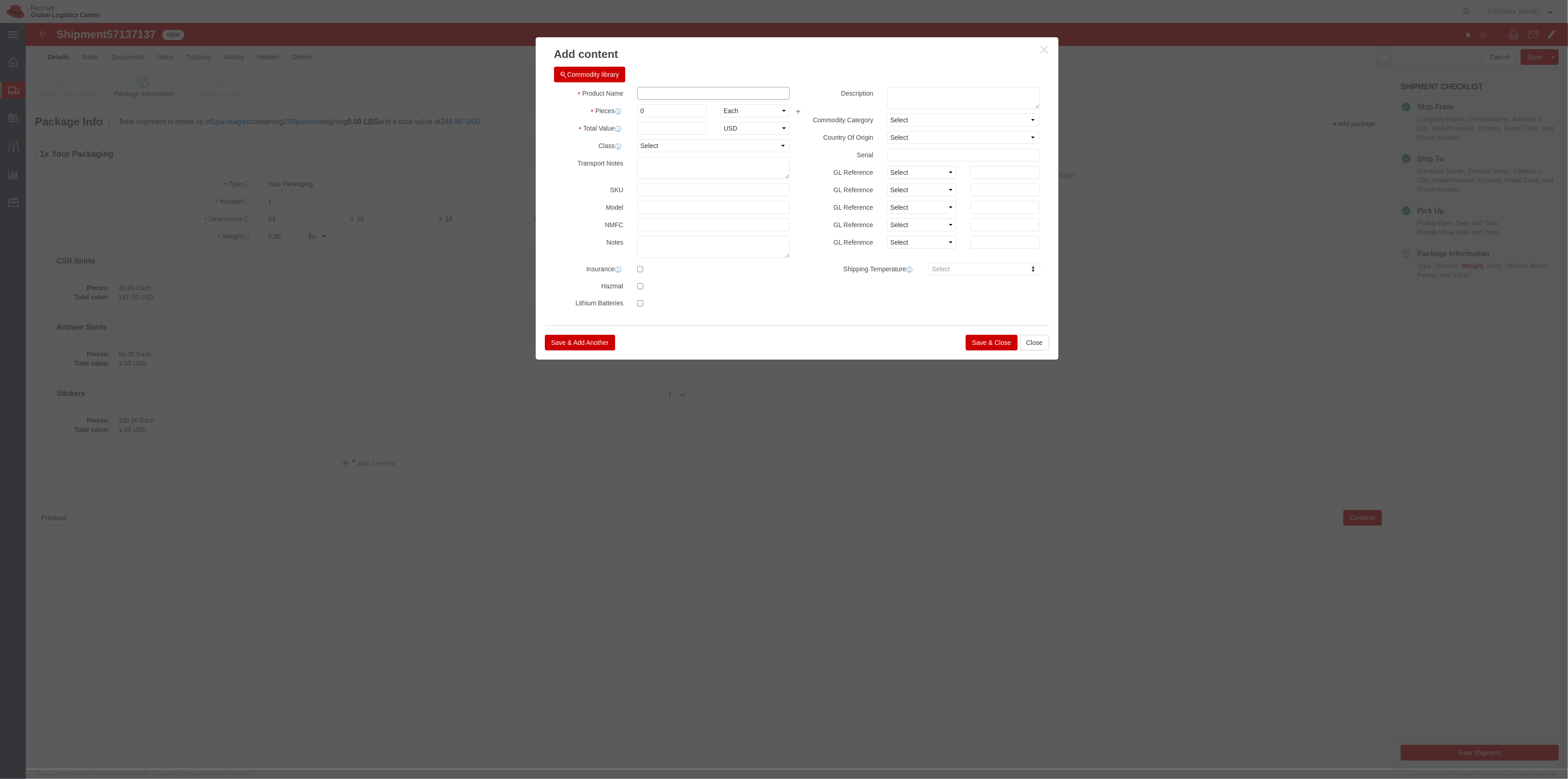
click input "text"
type input "Pin 1 & 2"
type input "300"
type input "1"
click button "Save & Close"
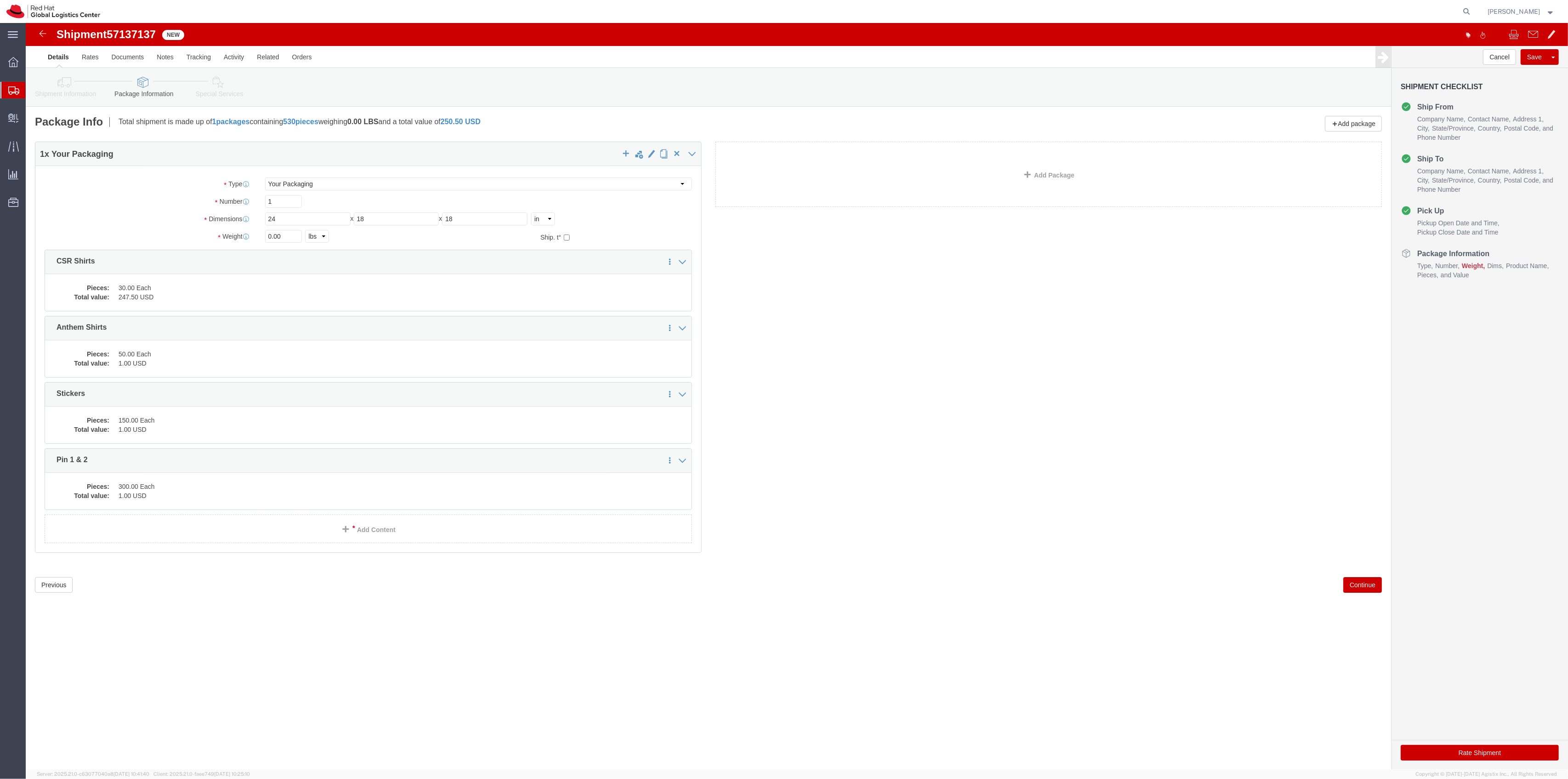
click div "Package Type Select Case(s) Crate(s) Envelope Large Box Medium Box PAK Skid(s) …"
click link "Add Content"
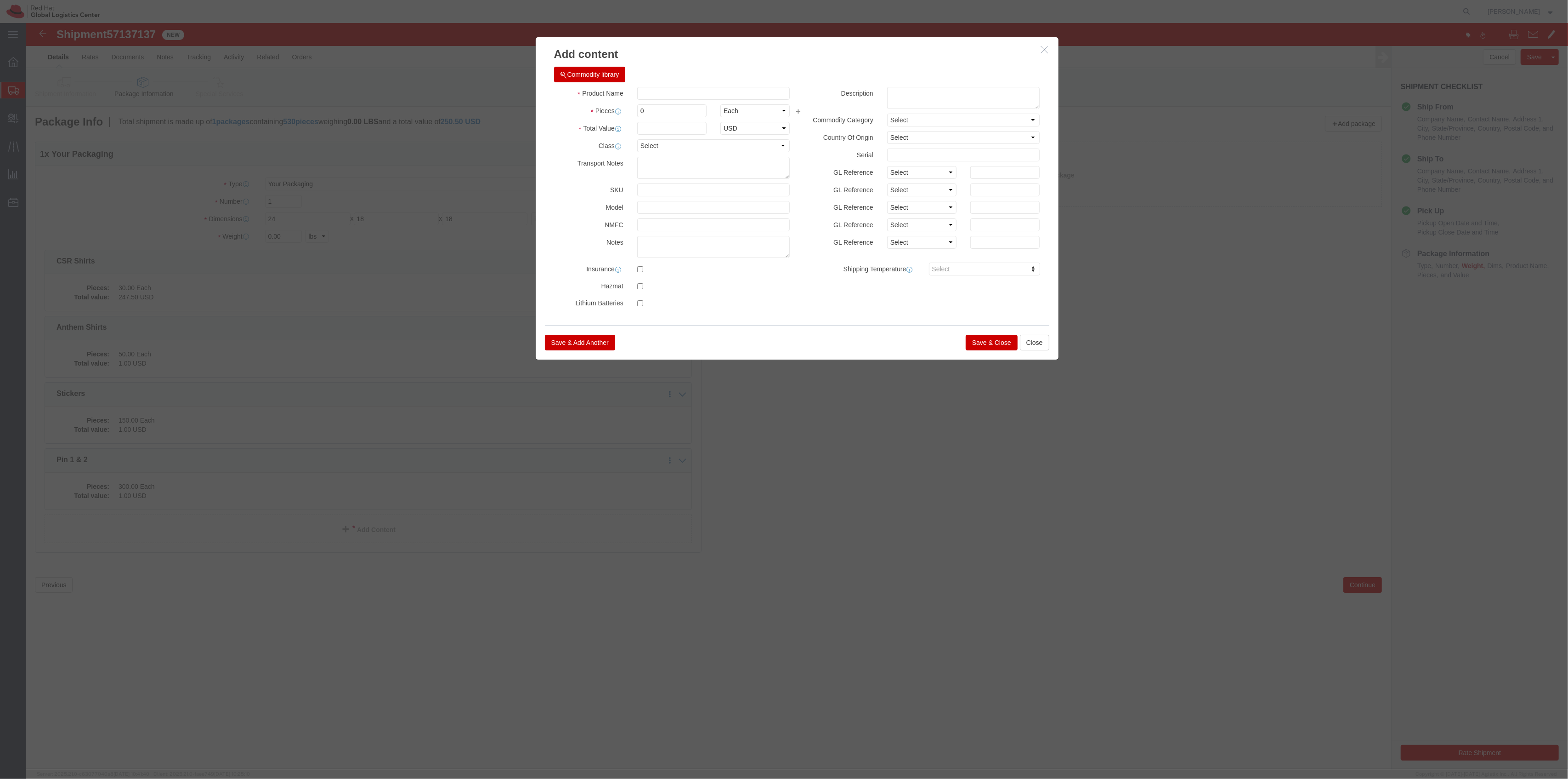
click div "Product Name Pieces 0 Select Bag Barrels 100Board Feet Bottle Box Blister Pack …"
click input "text"
type input "Puzzles"
drag, startPoint x: 629, startPoint y: 87, endPoint x: 595, endPoint y: 86, distance: 34.0
click div "Pieces 0 Select Bag Barrels 100Board Feet Bottle Box Blister Pack Carats Can Ca…"
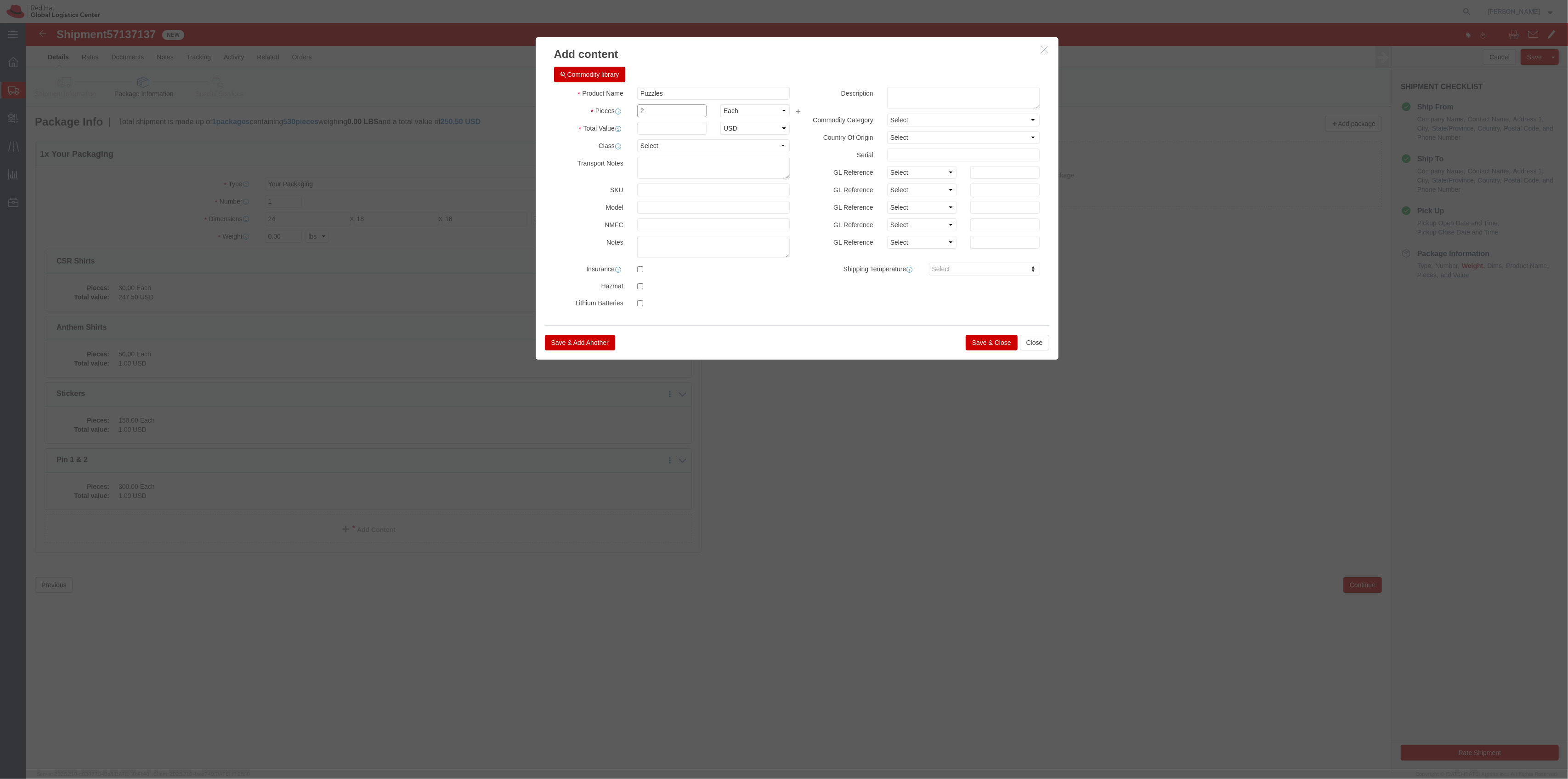
type input "2"
click input "text"
type input "1"
click button "Save & Close"
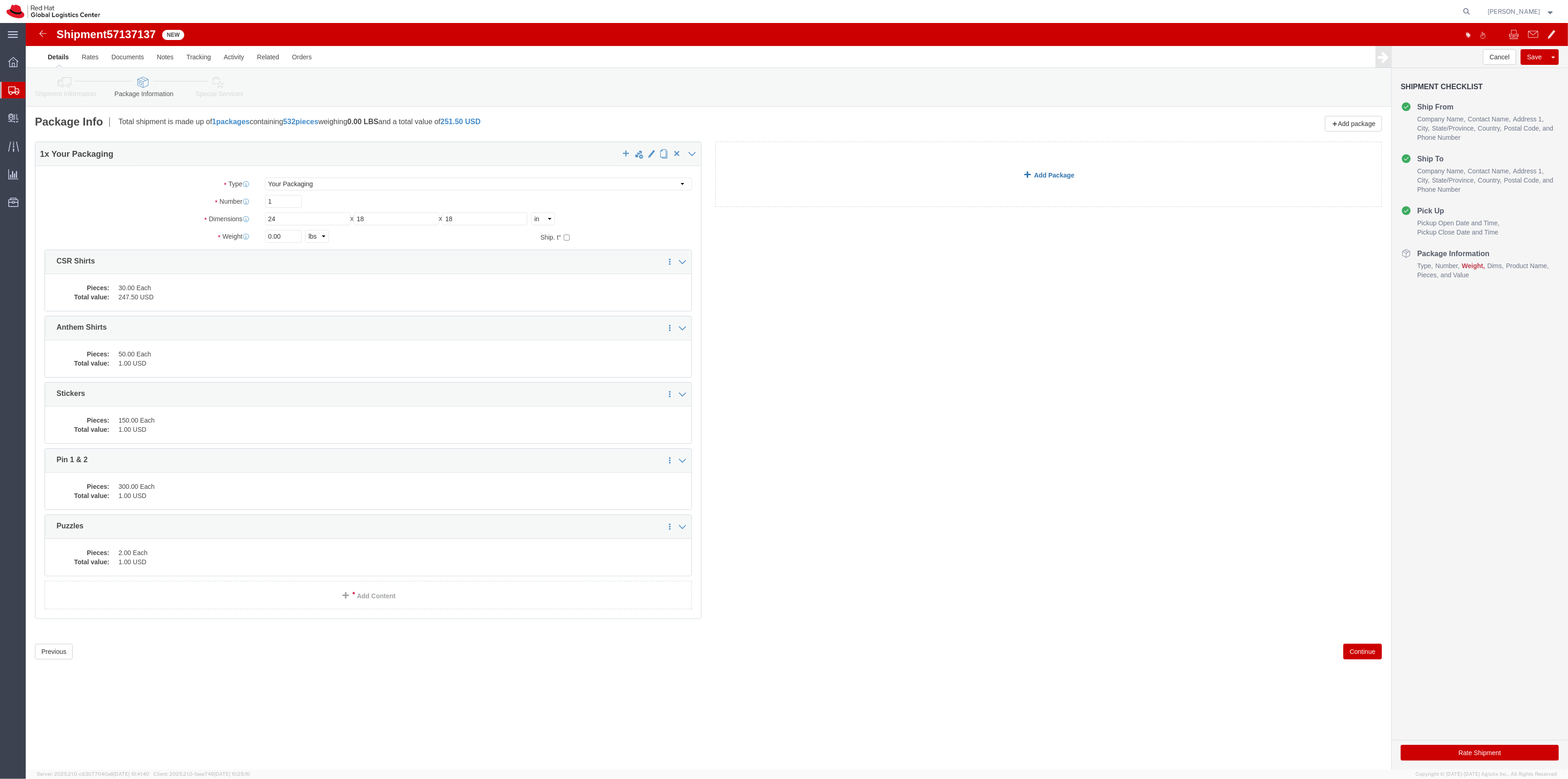
click link "Add Package"
click select "Select Case(s) Crate(s) Envelope Large Box Medium Box PAK Skid(s) Small Box Sma…"
select select "YRPK"
click select "Select Case(s) Crate(s) Envelope Large Box Medium Box PAK Skid(s) Small Box Sma…"
click input "text"
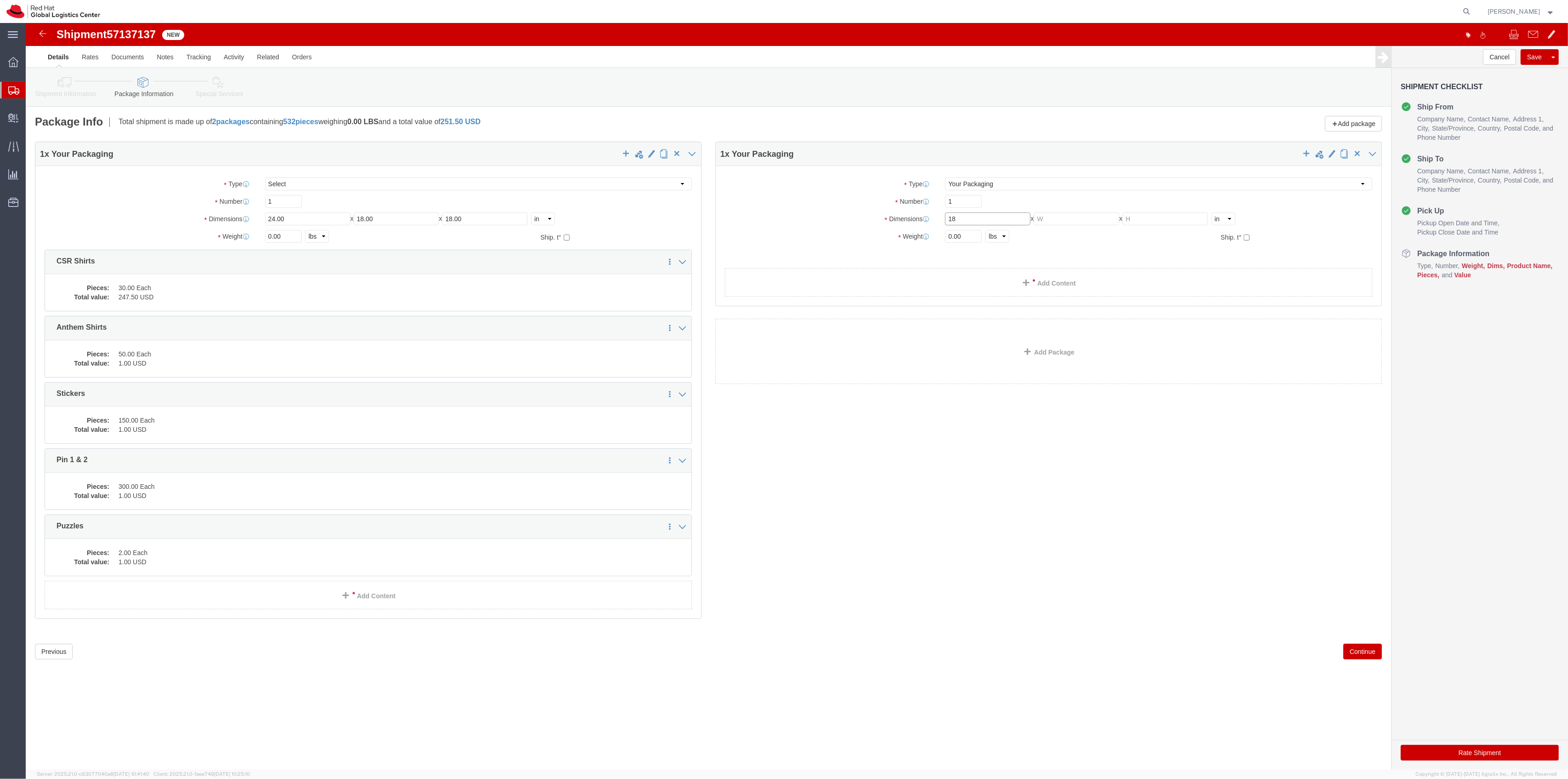
type input "18"
type input "16"
type input "12"
click div "Package Type Select Case(s) Crate(s) Envelope Large Box Medium Box PAK Skid(s) …"
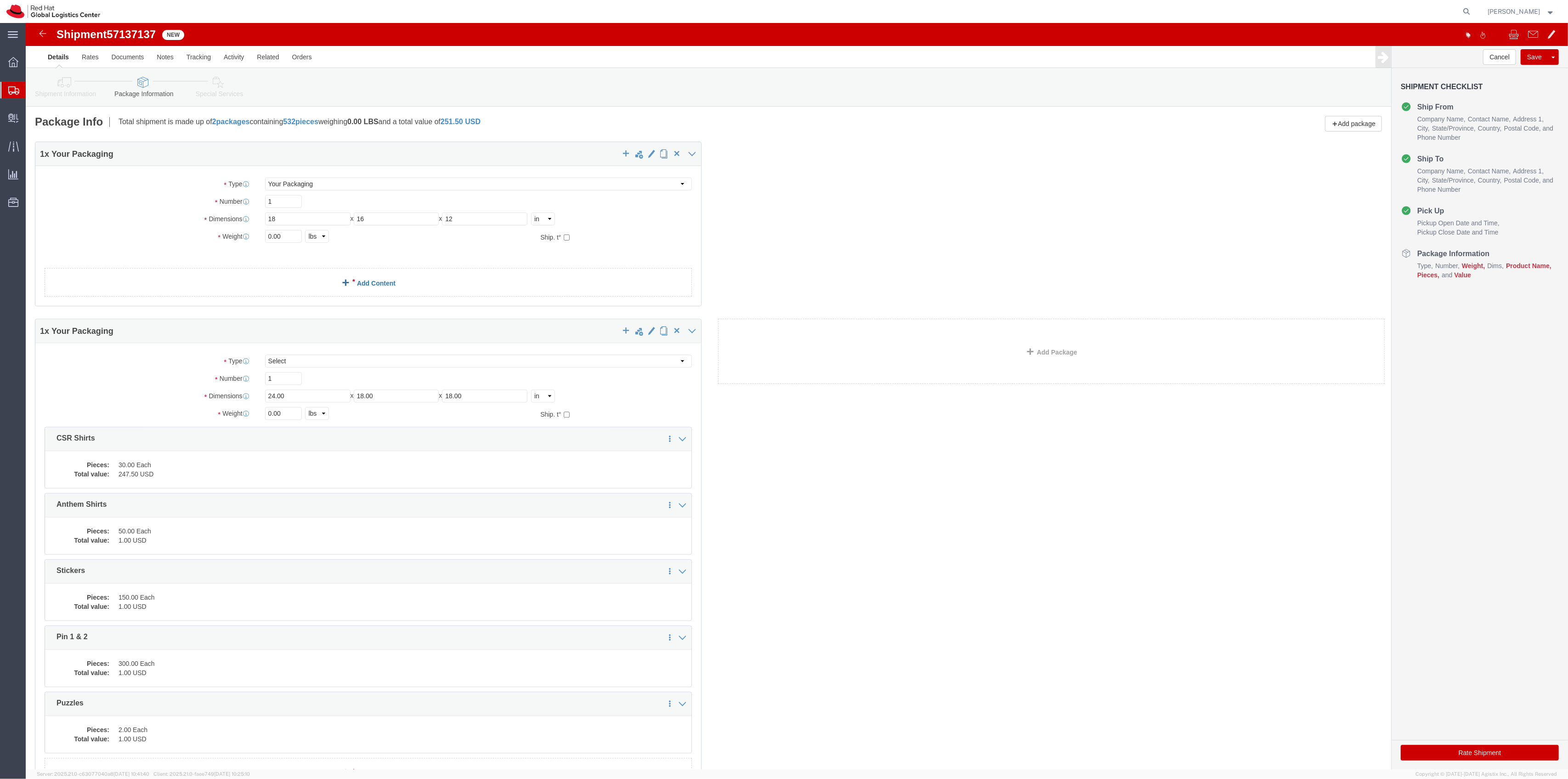
click div "1 x Your Packaging Package Type Select Case(s) Crate(s) Envelope Large Box Medi…"
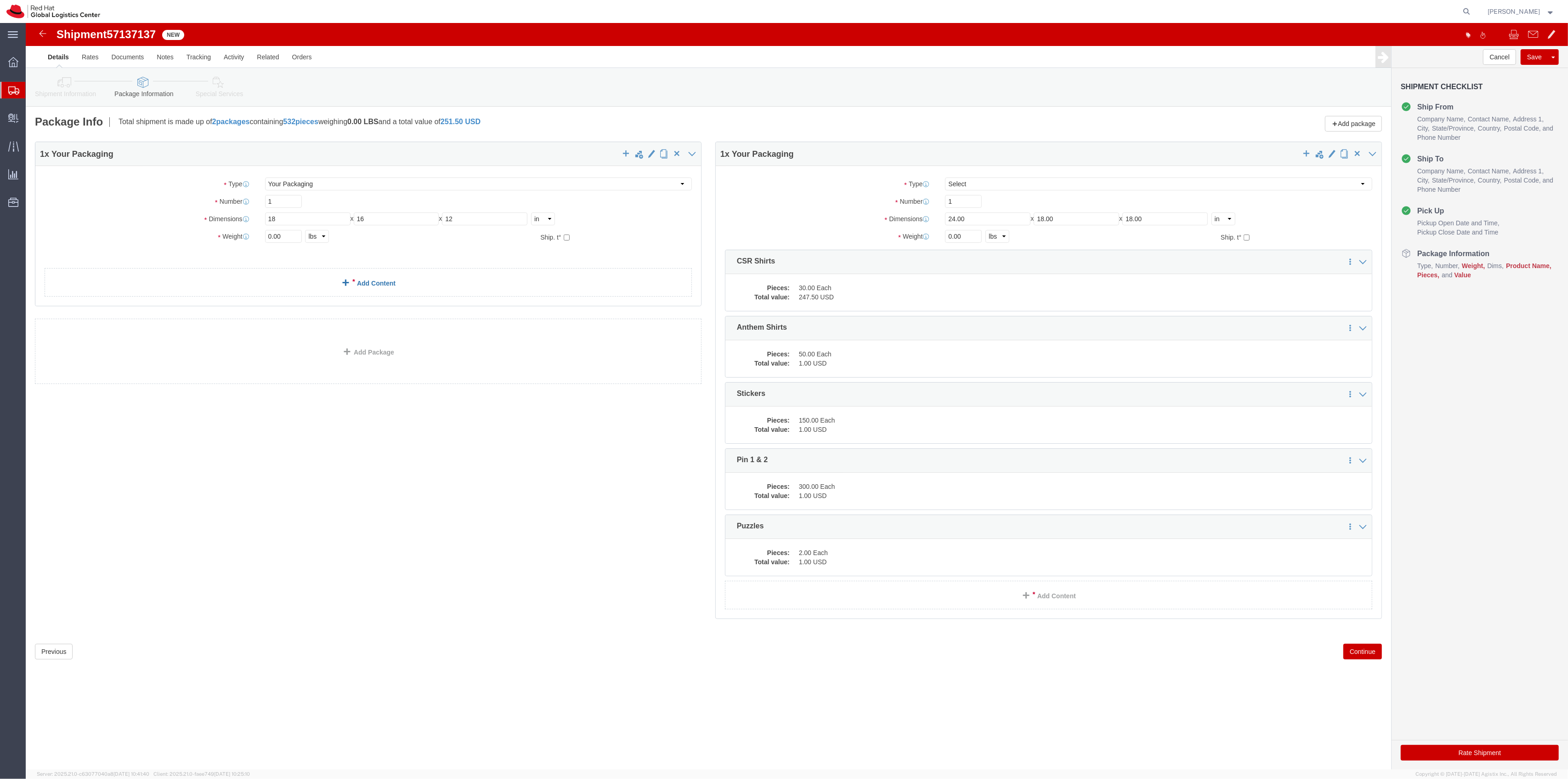
click link "Add Content"
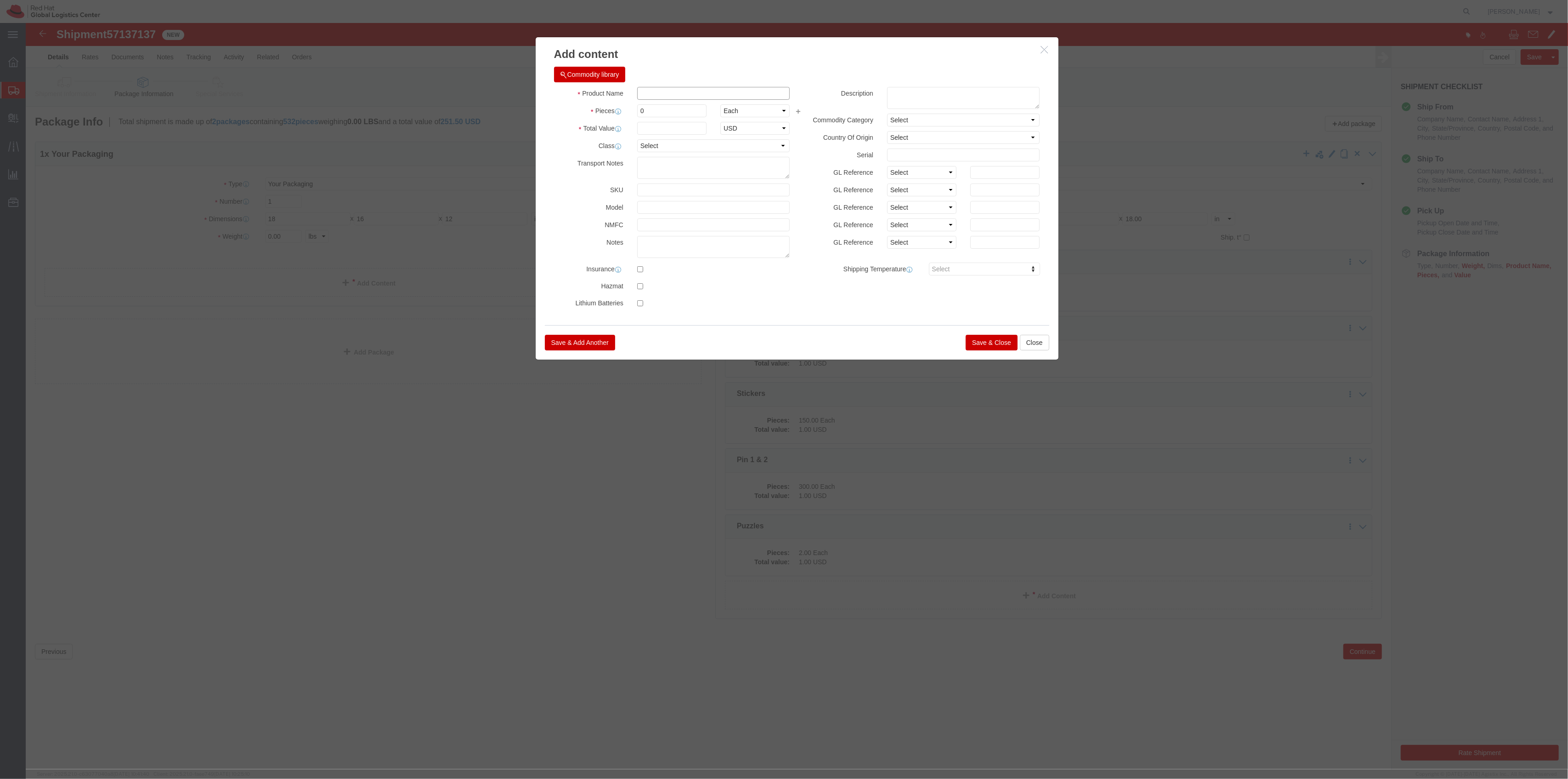
click input "text"
type input "Tote Bags"
type input "100"
click input "1"
type input "1"
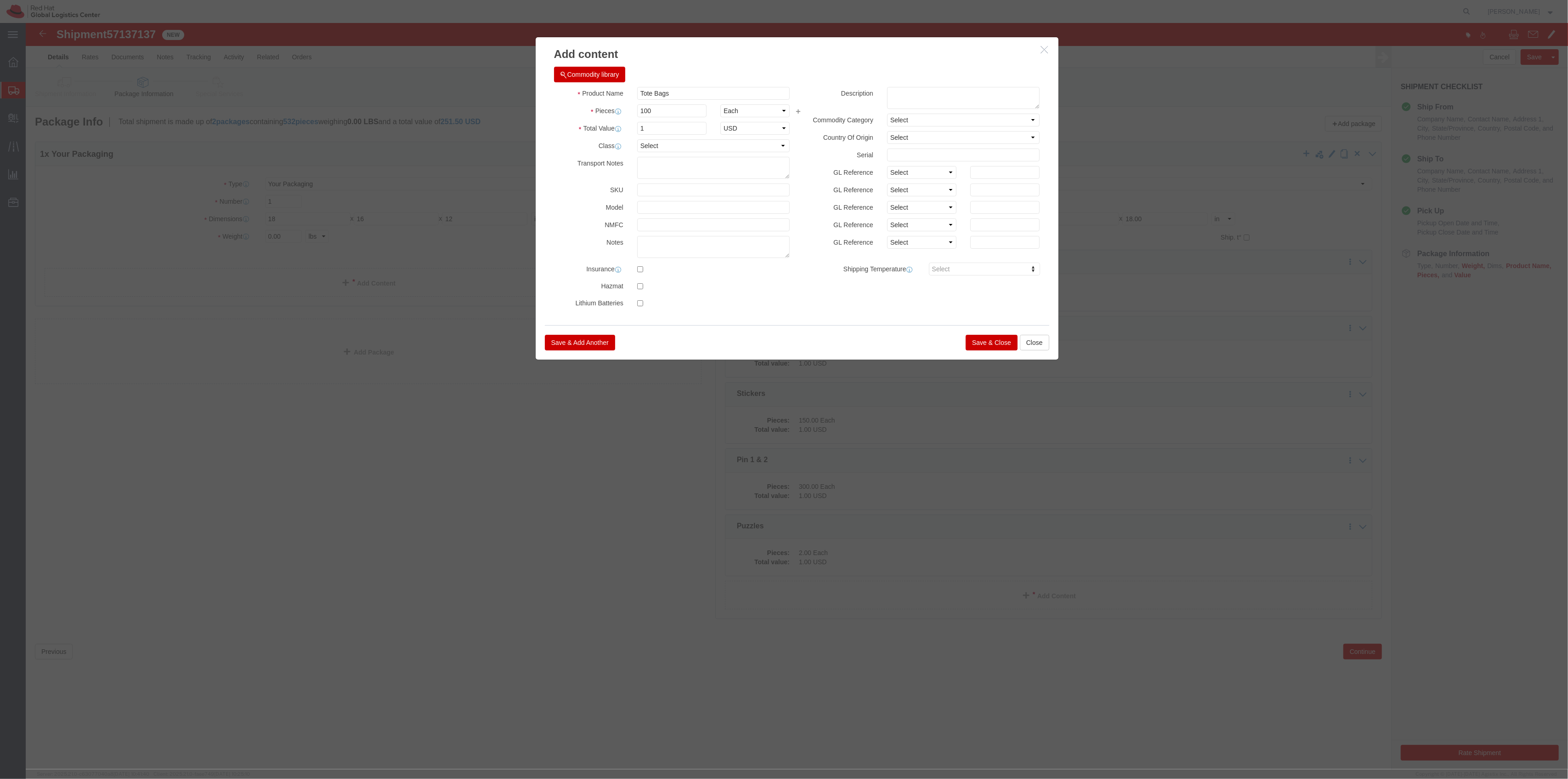
drag, startPoint x: 949, startPoint y: 305, endPoint x: 952, endPoint y: 310, distance: 5.8
click div "Save & Add Another Save & Close Close"
click button "Save & Close"
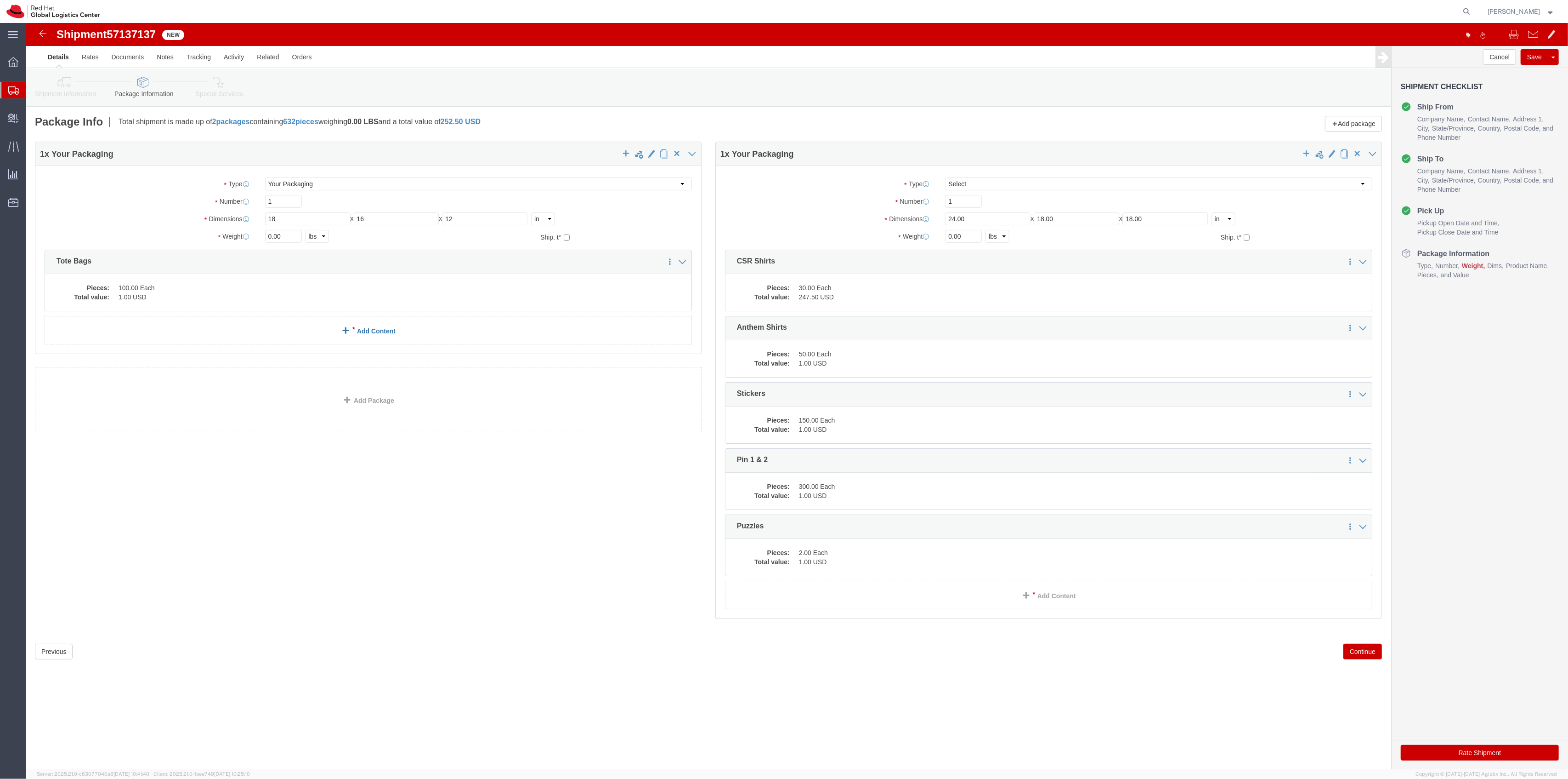
click div "1 x Your Packaging Package Type Select Case(s) Crate(s) Envelope Large Box Medi…"
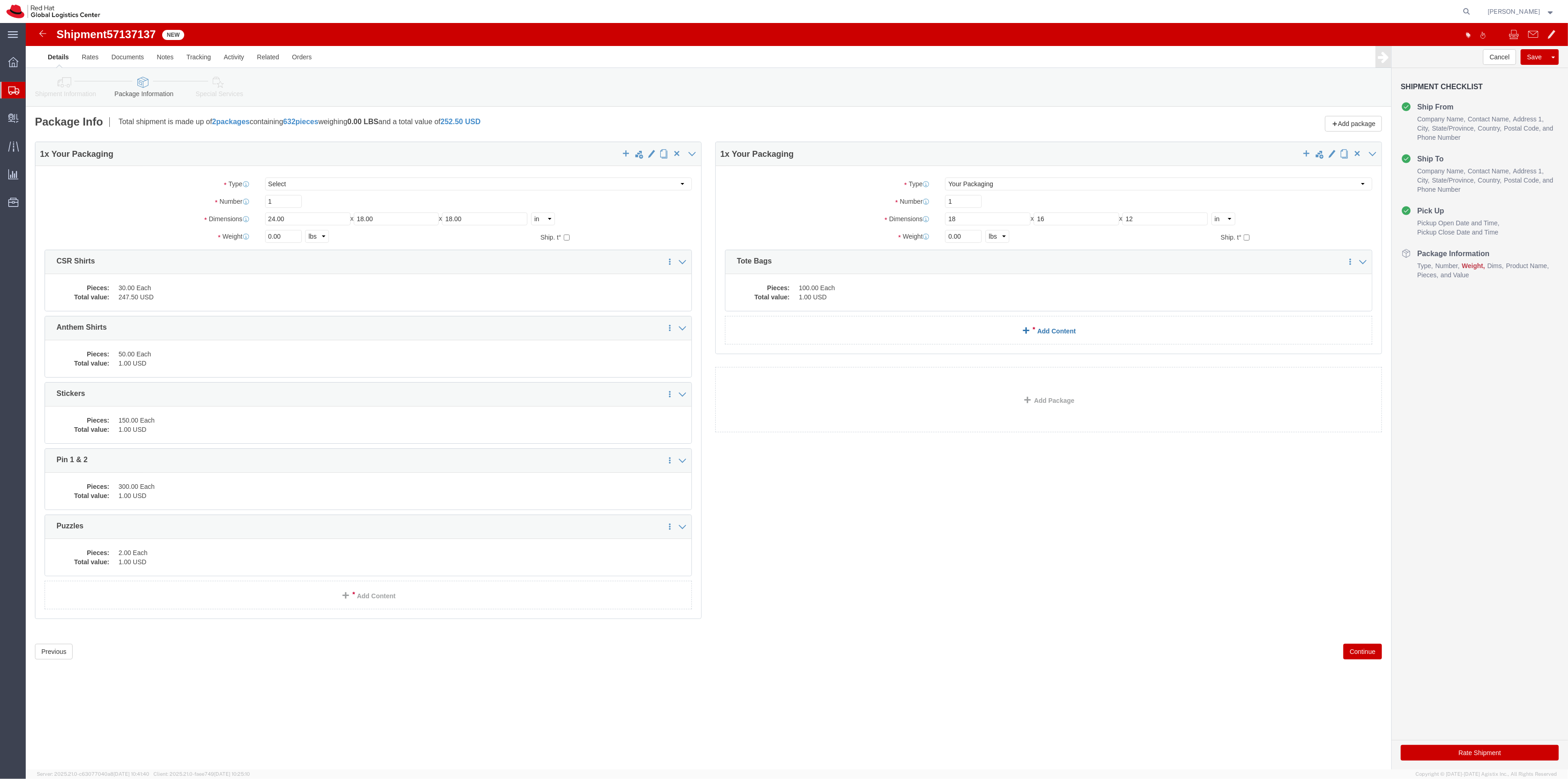
click link "Add Content"
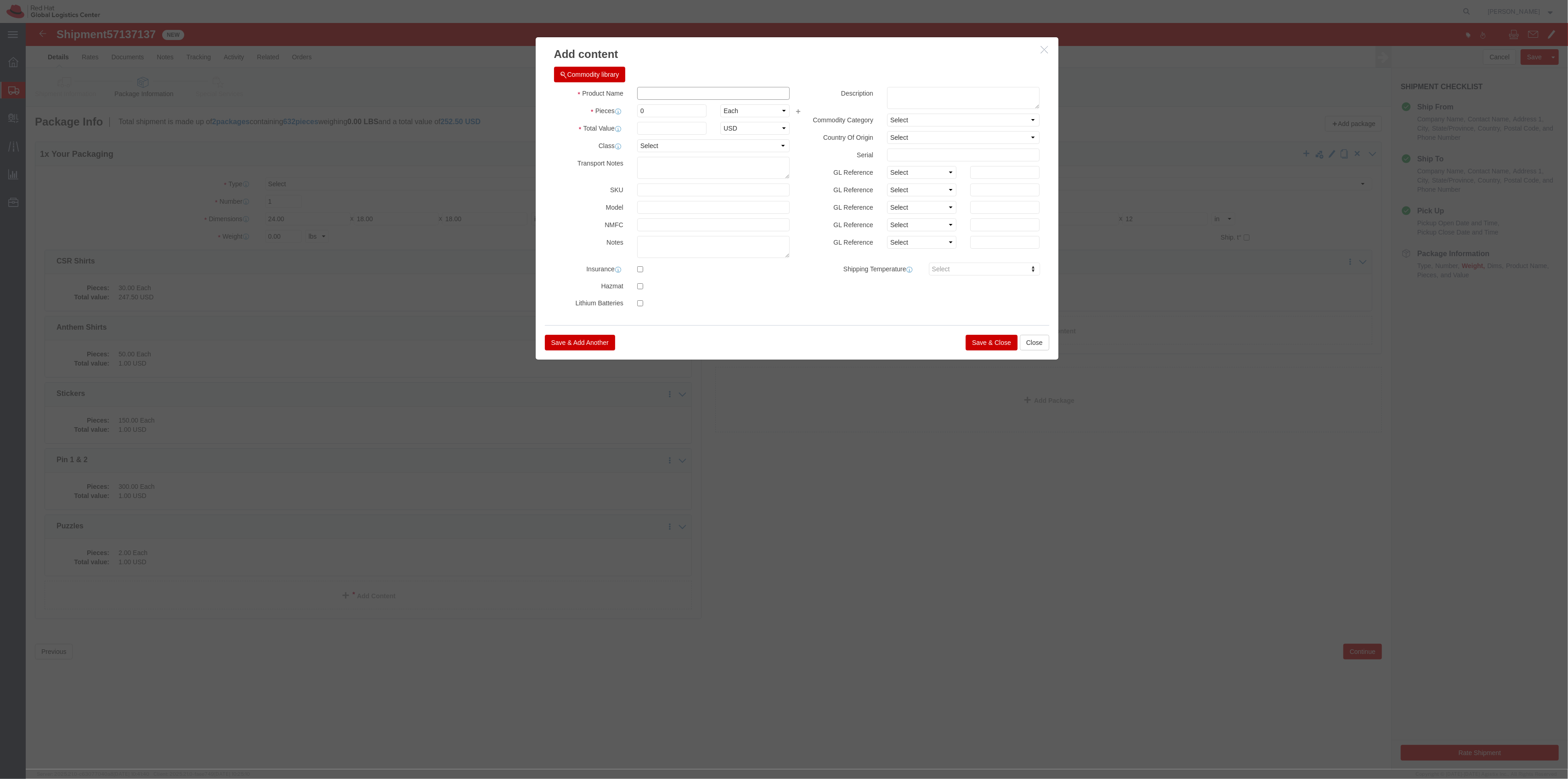
click input "text"
type input "Pin W/Card"
type input "100"
drag, startPoint x: 620, startPoint y: 102, endPoint x: 627, endPoint y: 106, distance: 8.1
click input "text"
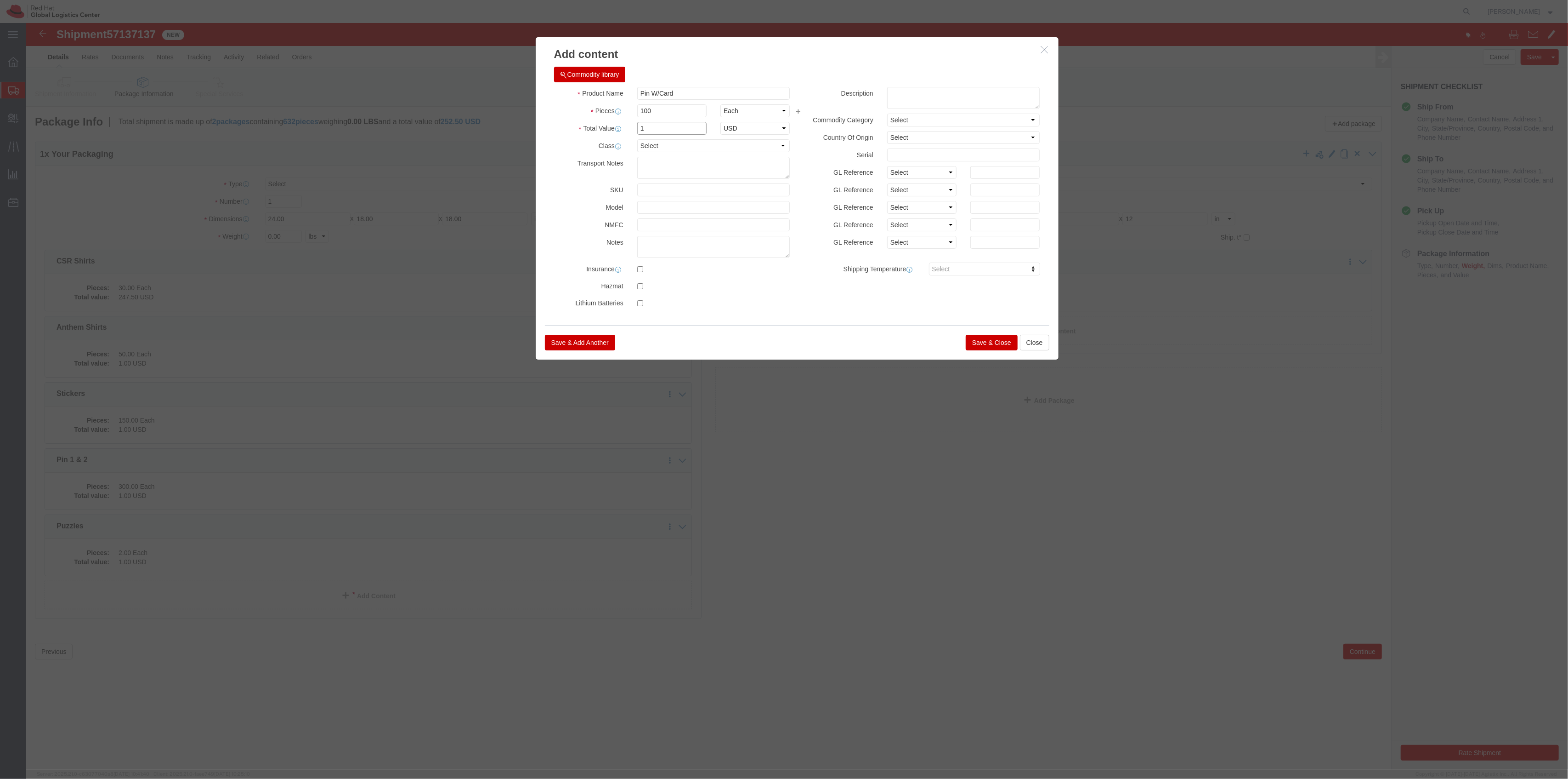
type input "1"
click button "Save & Close"
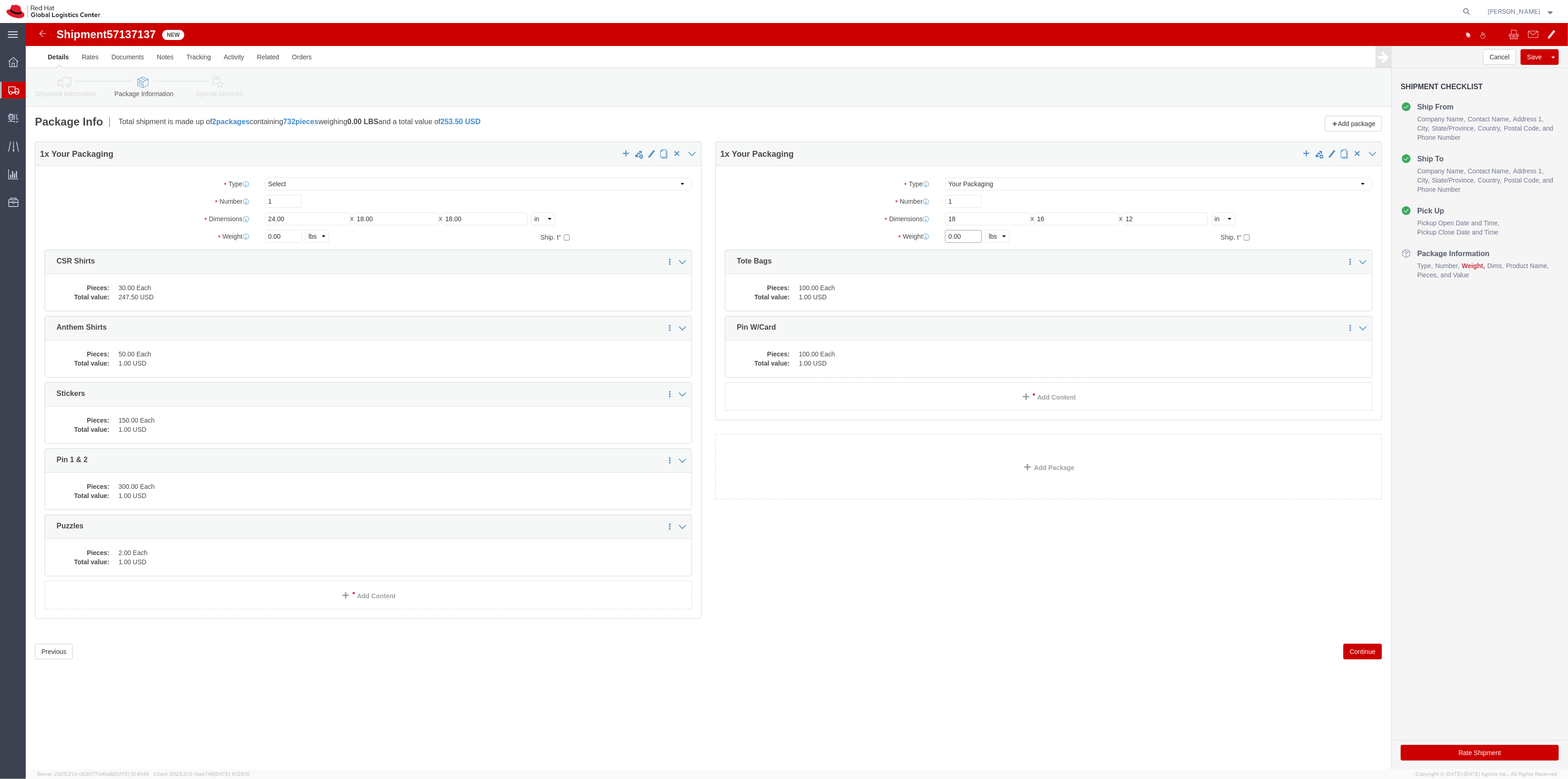
drag, startPoint x: 937, startPoint y: 216, endPoint x: 863, endPoint y: 203, distance: 75.1
click div "Package Type Select Case(s) Crate(s) Envelope Large Box Medium Box PAK Skid(s) …"
type input "20"
drag, startPoint x: 264, startPoint y: 213, endPoint x: 250, endPoint y: 209, distance: 14.6
click input "0.00"
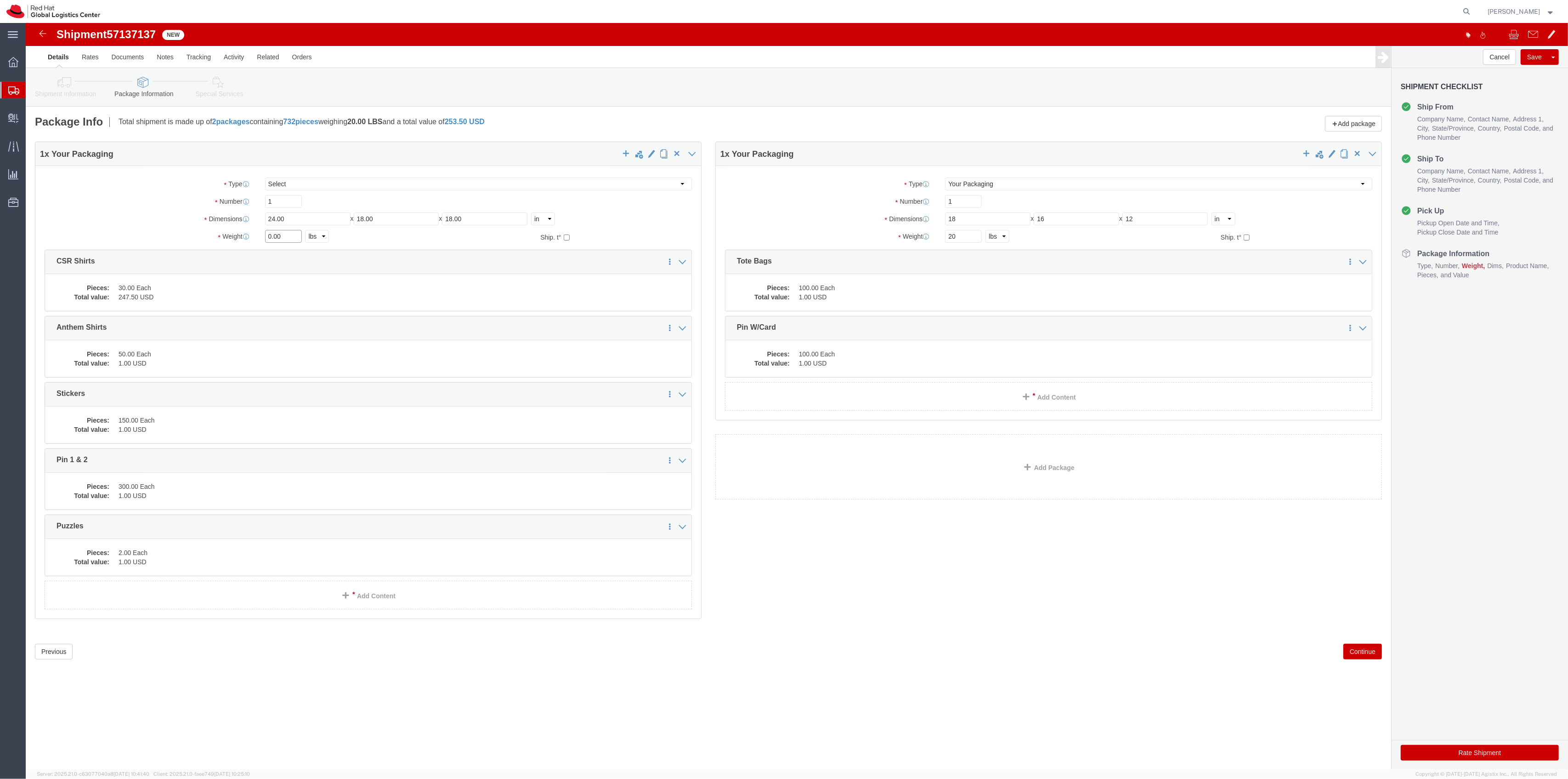
drag, startPoint x: 257, startPoint y: 214, endPoint x: 241, endPoint y: 213, distance: 16.0
click input "0.00"
type input "38"
click div "1 x Your Packaging Package Type Select Case(s) Crate(s) Envelope Large Box Medi…"
drag, startPoint x: 201, startPoint y: 58, endPoint x: 208, endPoint y: 59, distance: 7.1
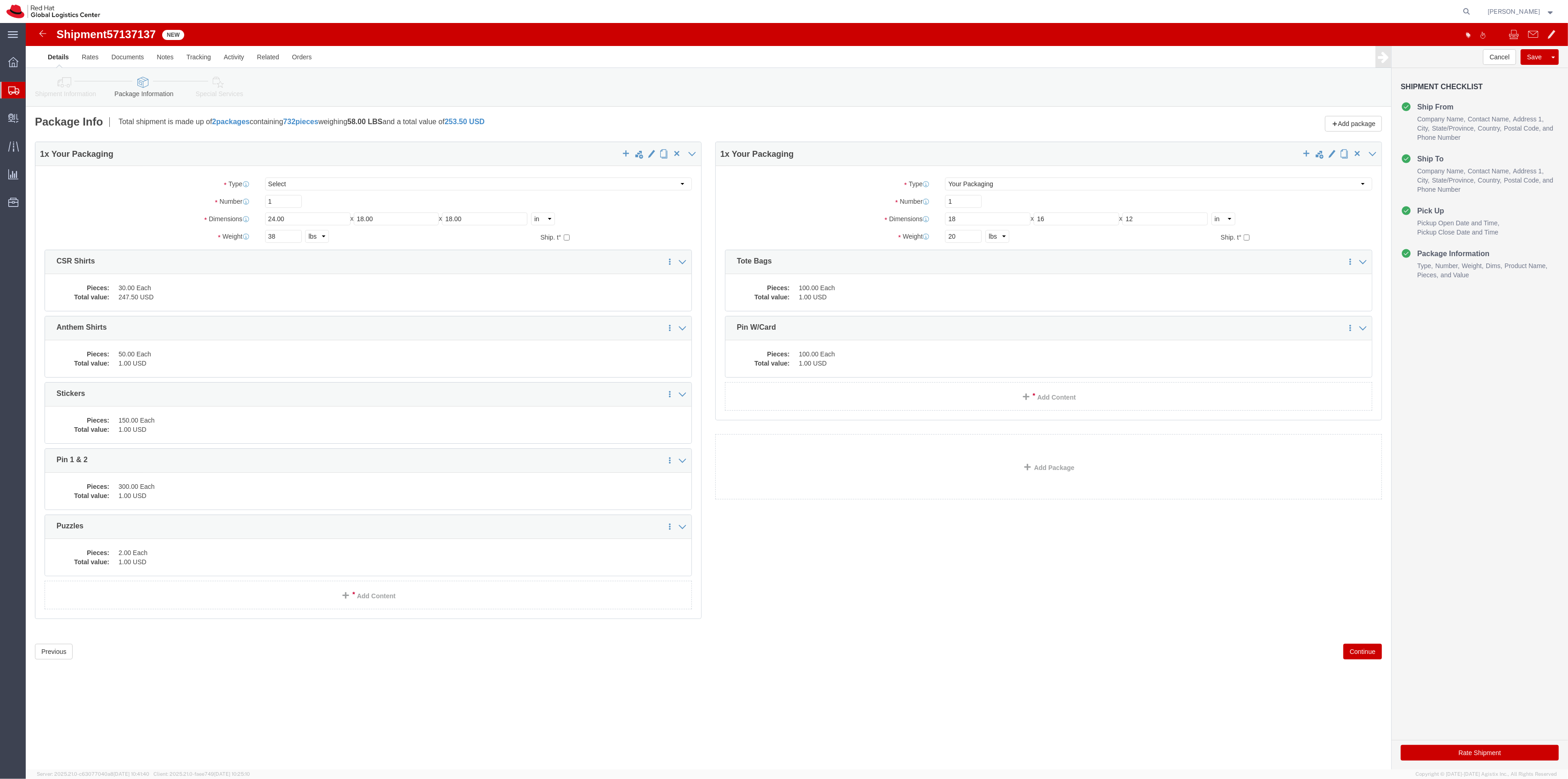
click icon
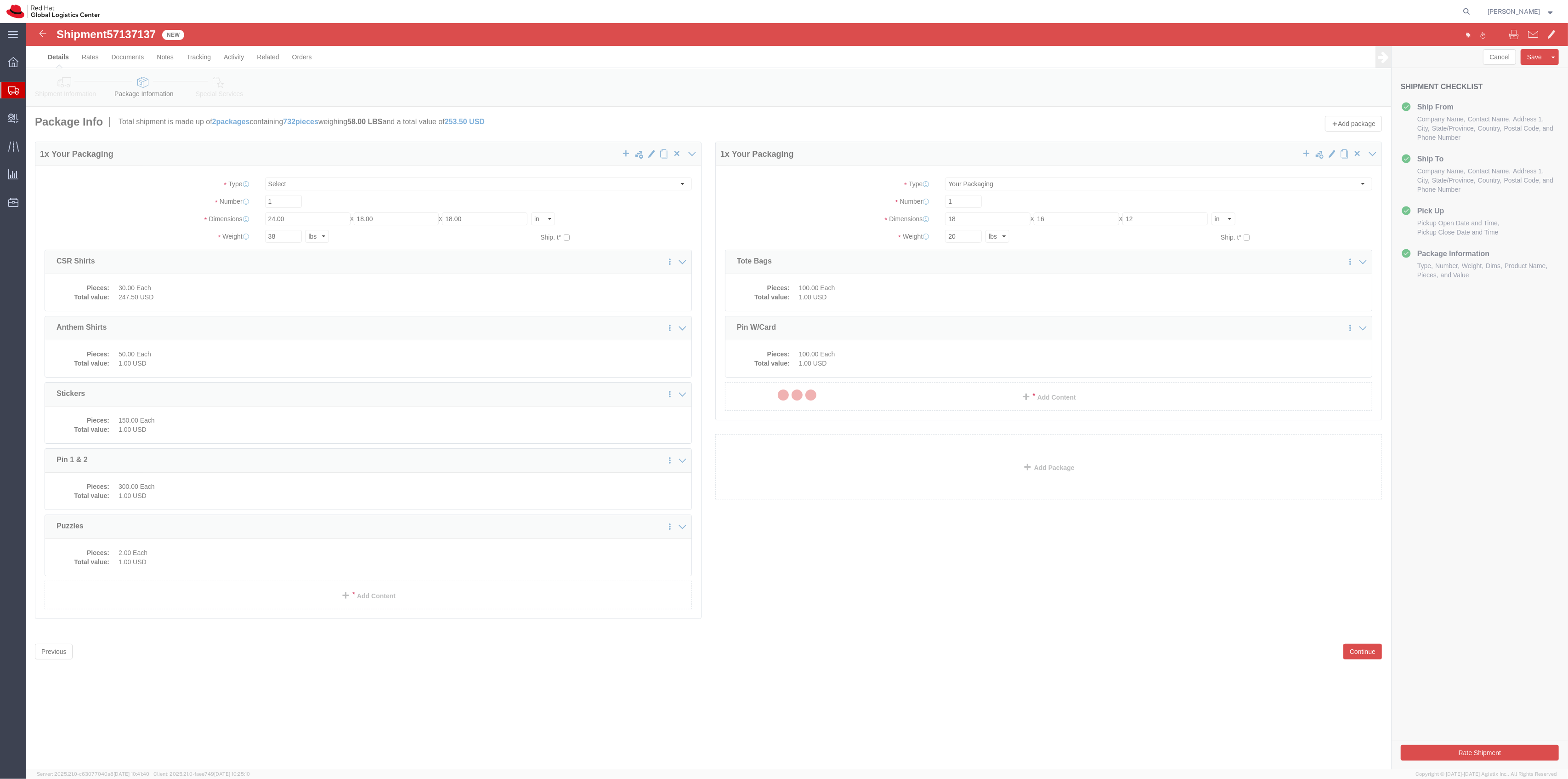
select select
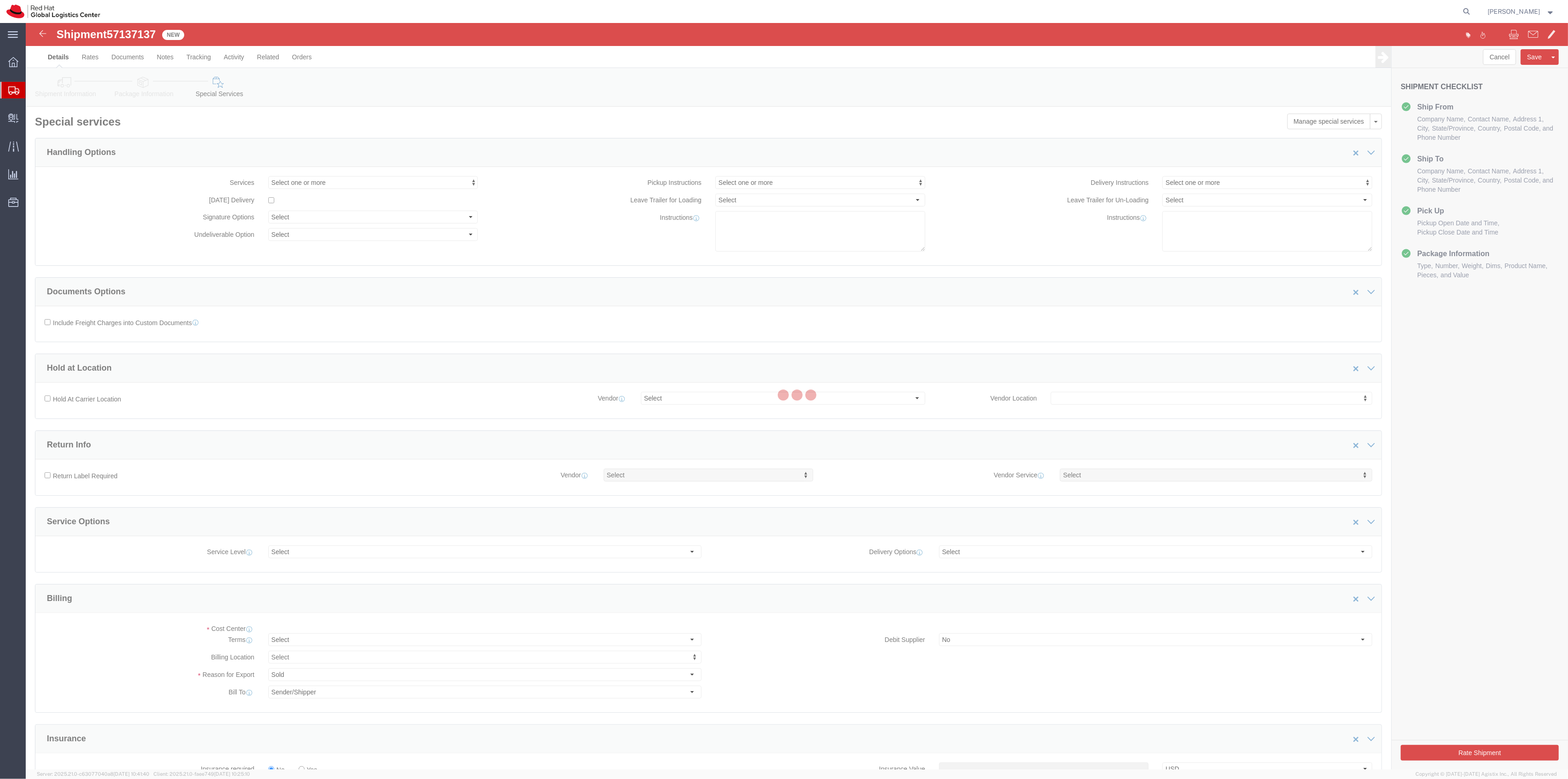
select select "COSTCENTER"
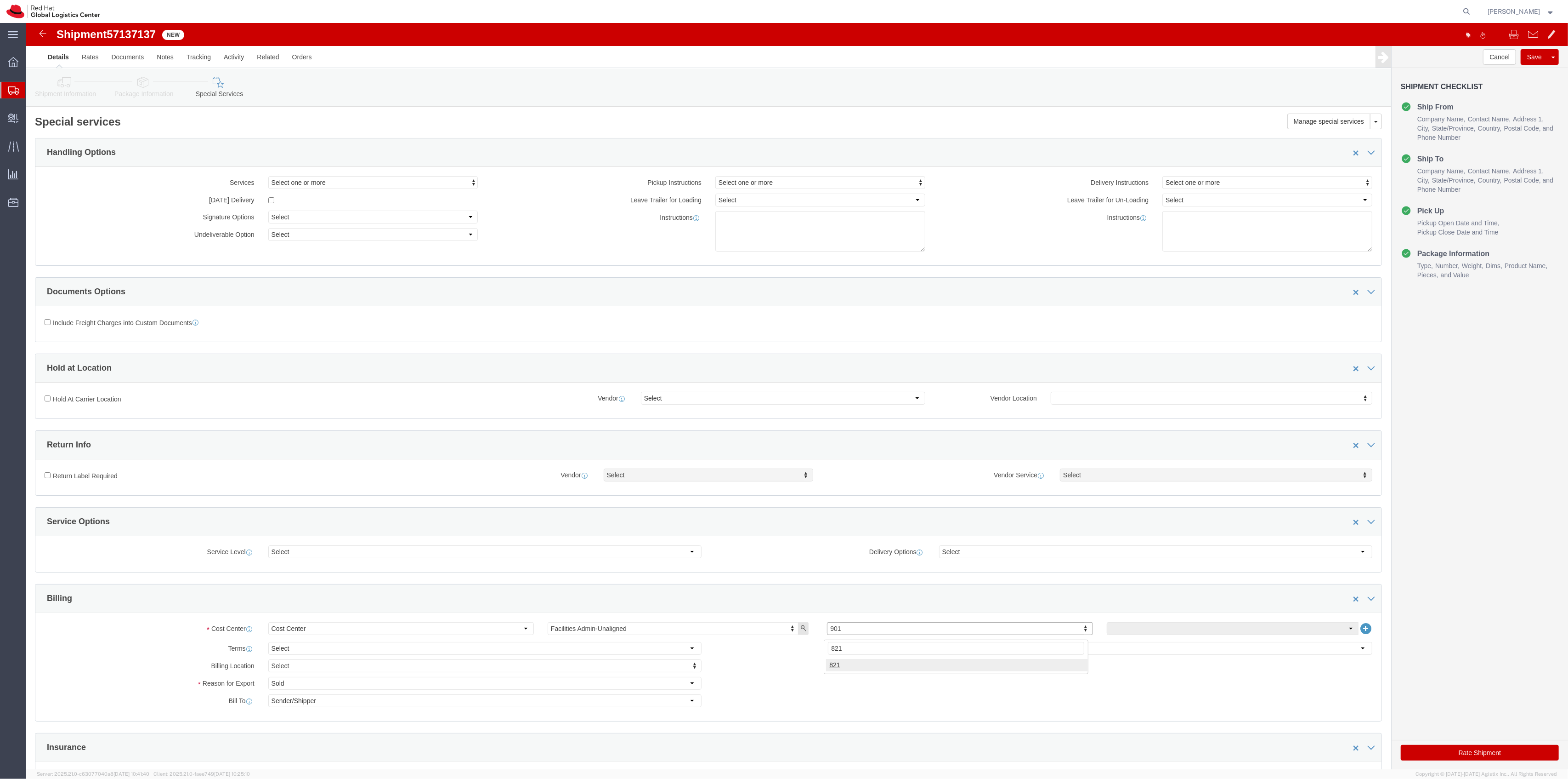
type input "821"
click button "Rate Shipment"
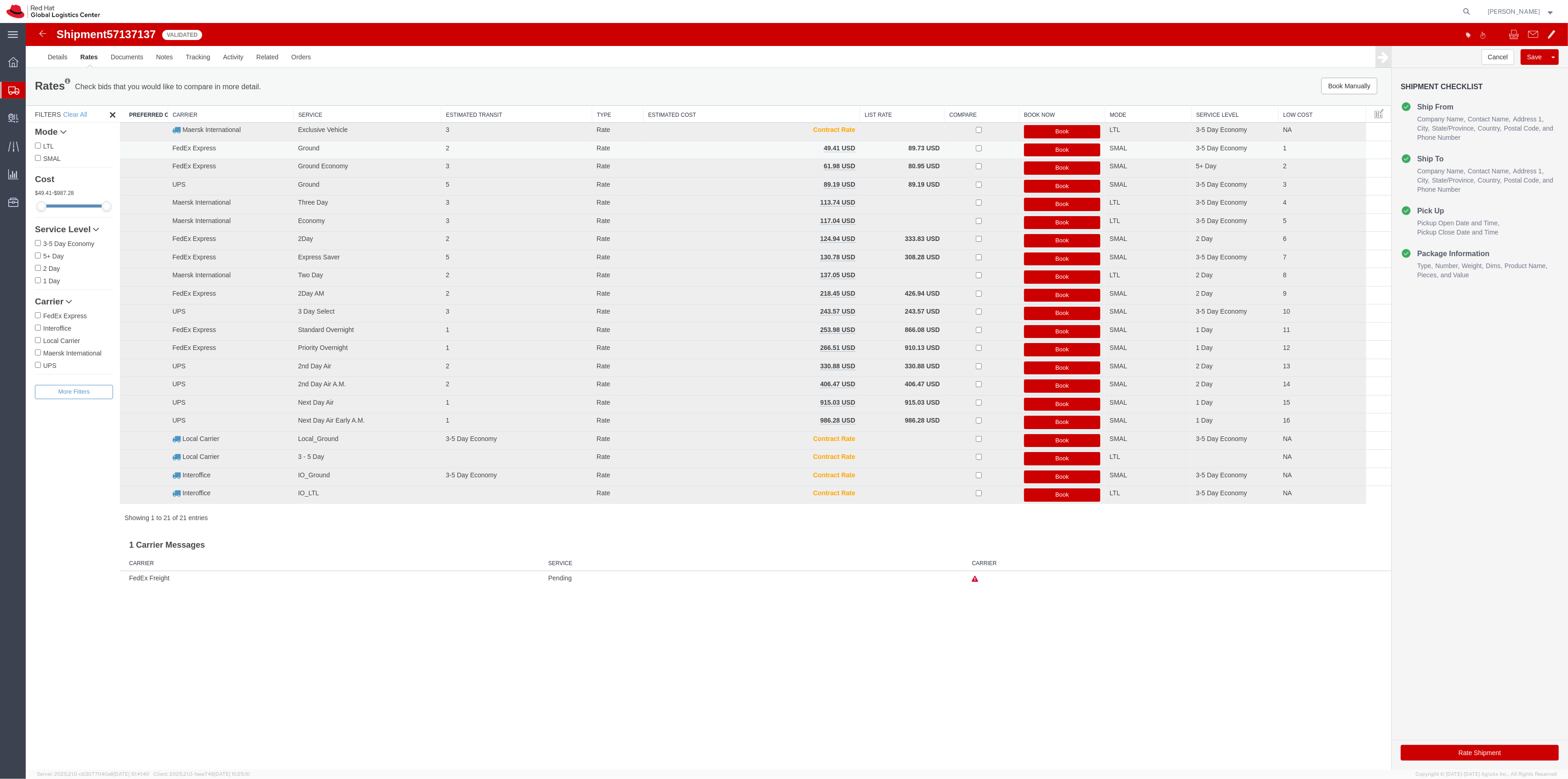
click at [1037, 150] on button "Book" at bounding box center [1062, 150] width 77 height 13
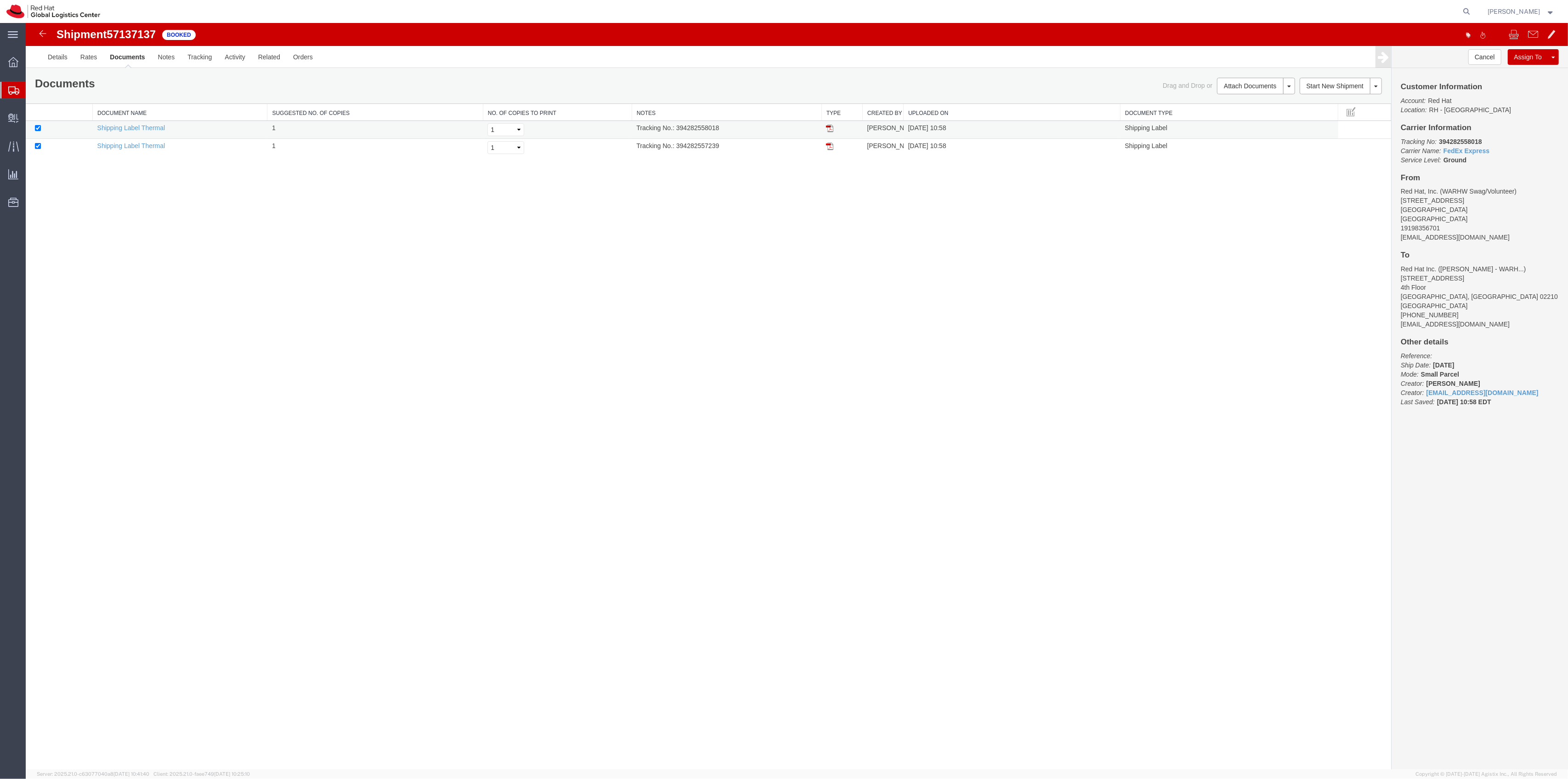
click at [695, 128] on td "Tracking No.: 394282558018" at bounding box center [727, 130] width 190 height 18
copy td "394282558018"
click at [1236, 97] on link "Print Documents" at bounding box center [1255, 101] width 80 height 14
click at [685, 130] on td "Tracking No.: 394282558018" at bounding box center [727, 130] width 190 height 18
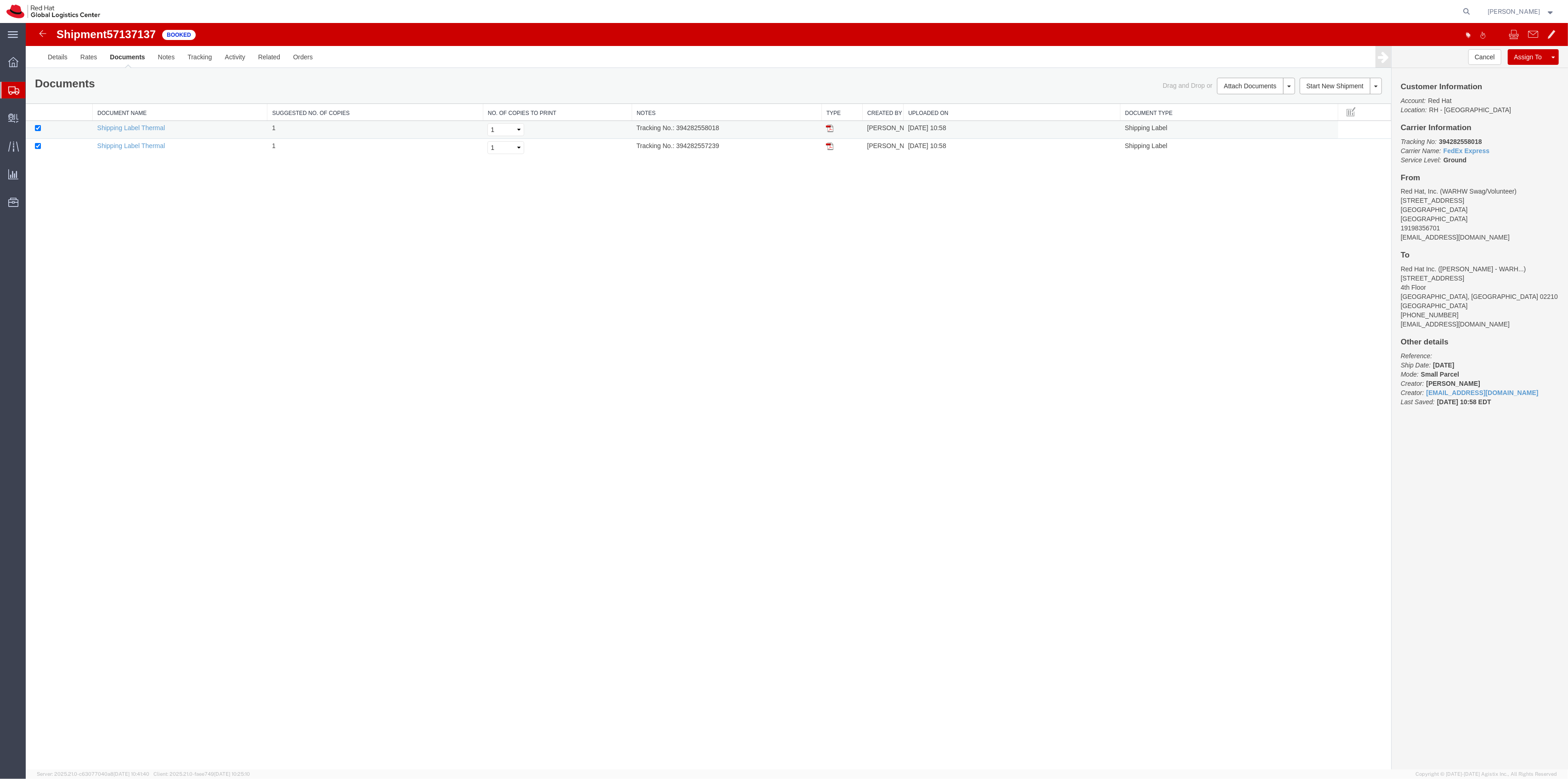
click at [685, 130] on td "Tracking No.: 394282558018" at bounding box center [727, 130] width 190 height 18
click at [698, 130] on td "Tracking No.: 394282558018" at bounding box center [727, 130] width 190 height 18
click at [707, 125] on td "Tracking No.: 394282558018" at bounding box center [727, 130] width 190 height 18
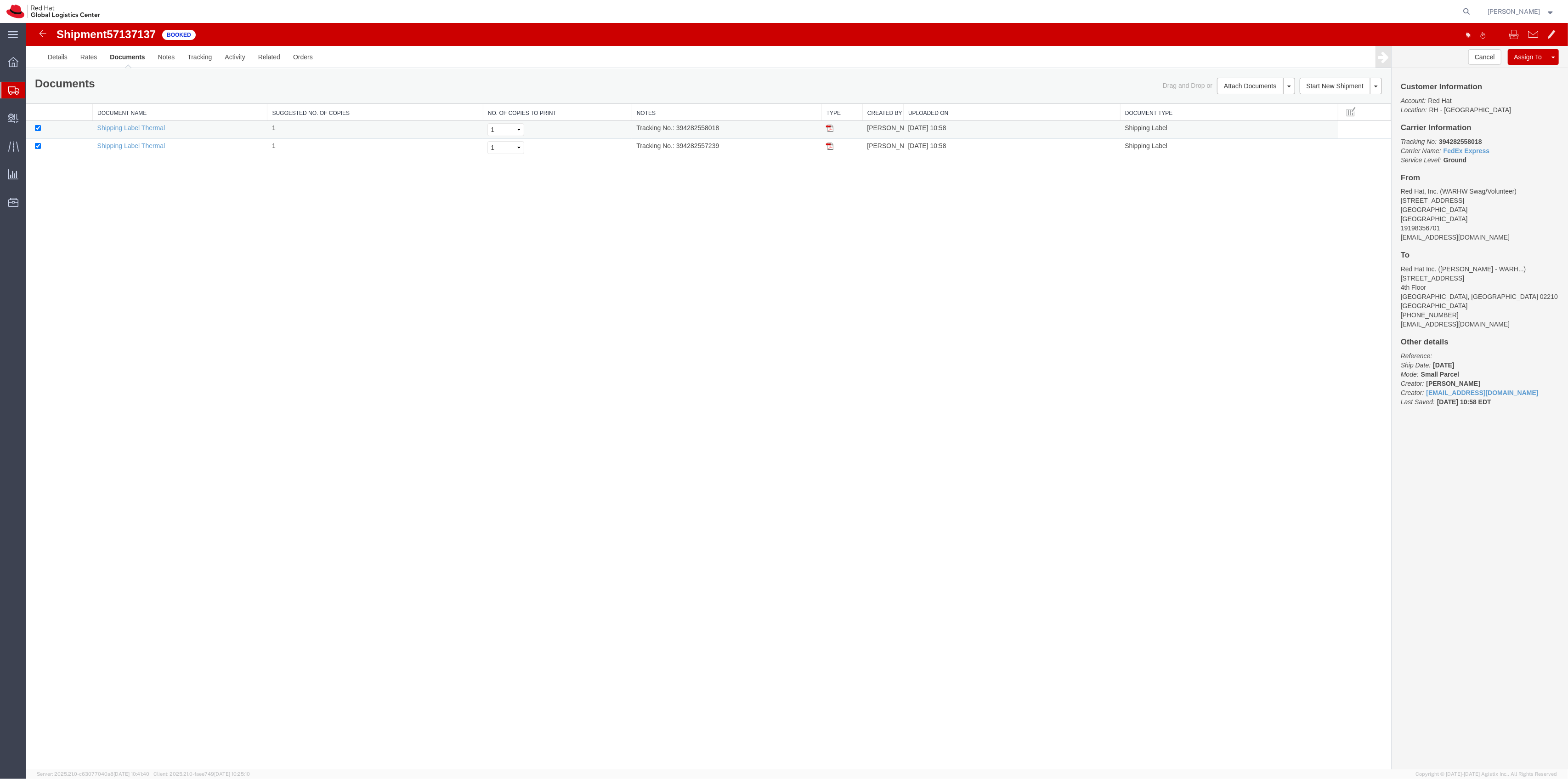
copy td "394282558018"
